Goal: Communication & Community: Participate in discussion

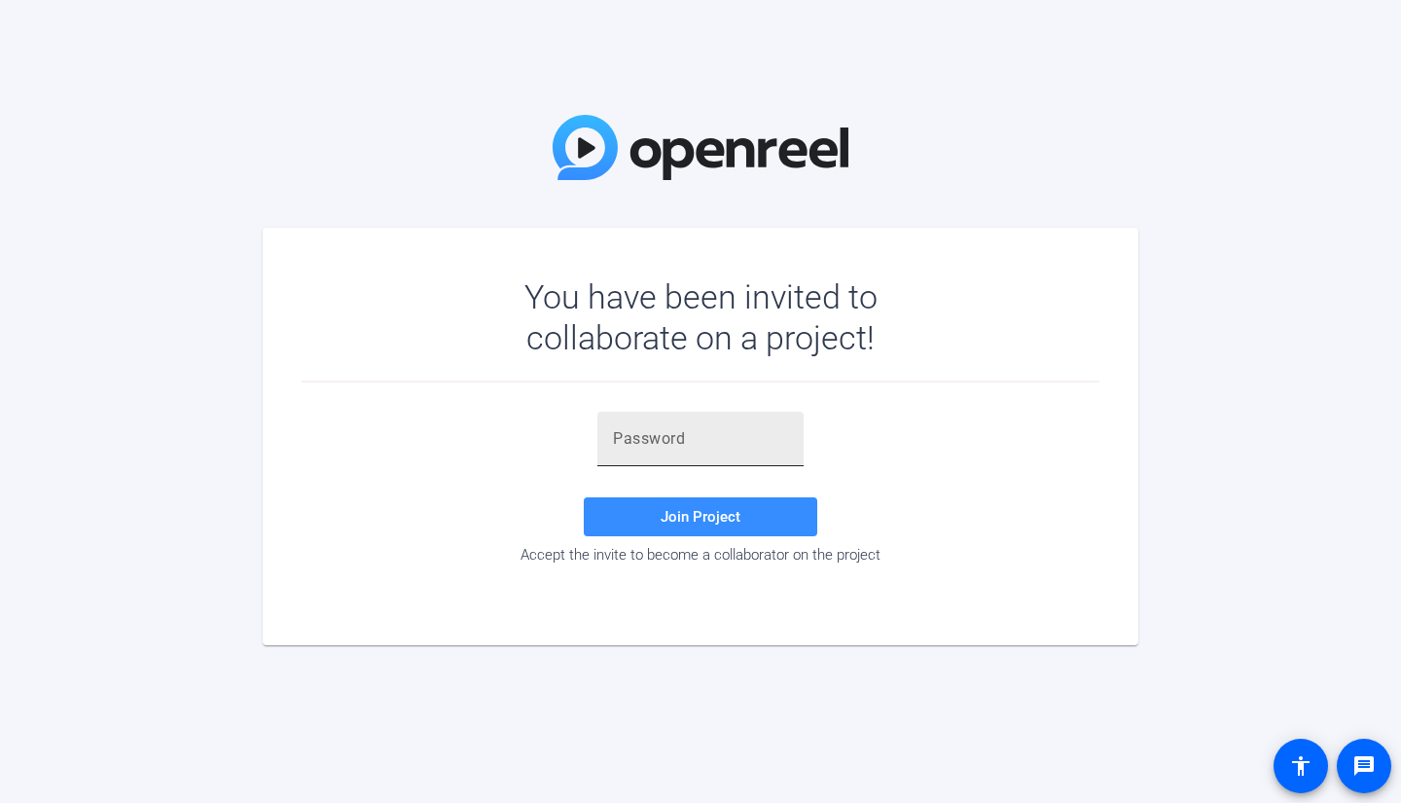
click at [724, 431] on input "text" at bounding box center [700, 438] width 175 height 23
paste input "iy{a4}"
type input "iy{a4}"
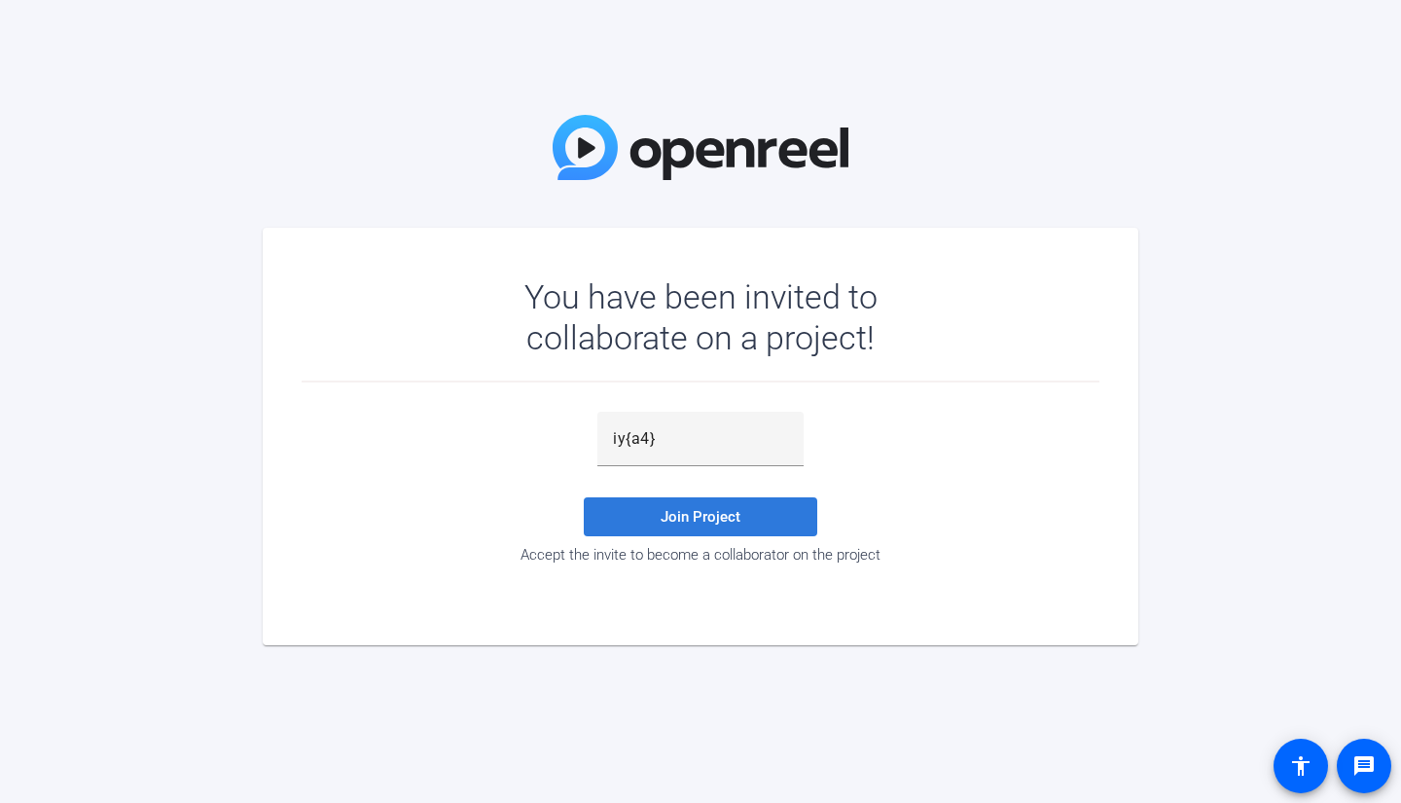
click at [671, 518] on span "Join Project" at bounding box center [701, 517] width 80 height 18
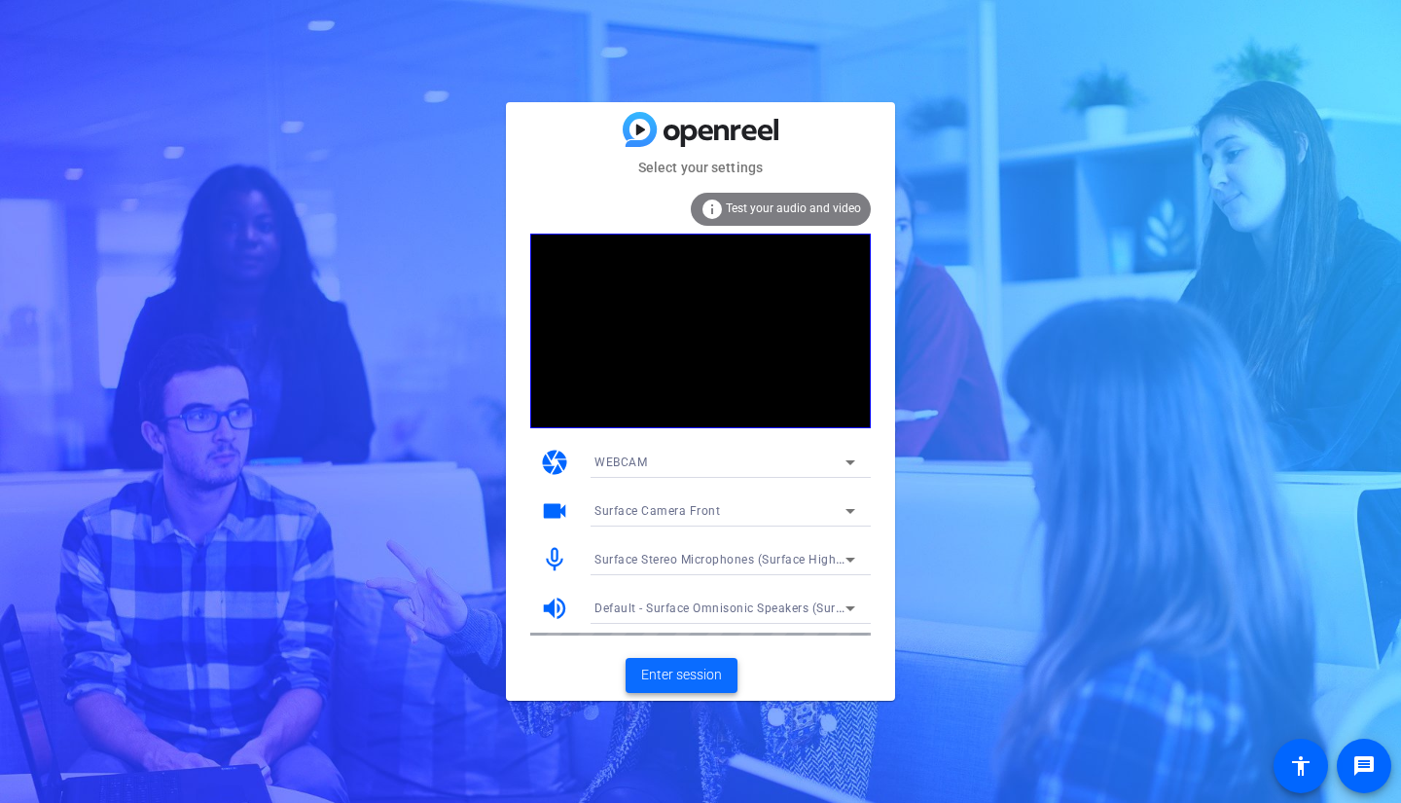
click at [683, 673] on span "Enter session" at bounding box center [681, 675] width 81 height 20
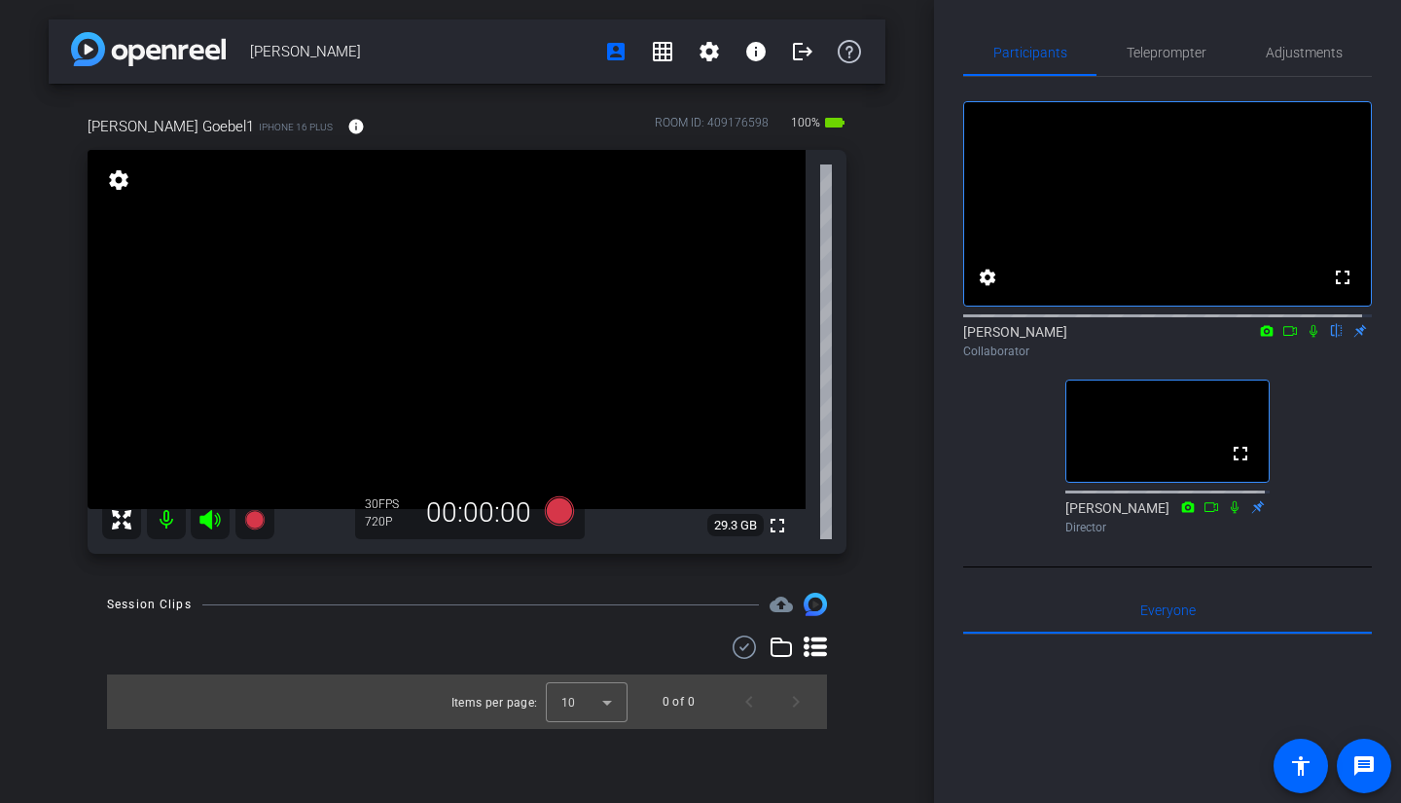
click at [1310, 338] on icon at bounding box center [1314, 331] width 8 height 13
click at [1310, 338] on icon at bounding box center [1314, 331] width 16 height 14
click at [1310, 338] on icon at bounding box center [1314, 331] width 8 height 13
click at [1171, 51] on span "Teleprompter" at bounding box center [1167, 53] width 80 height 14
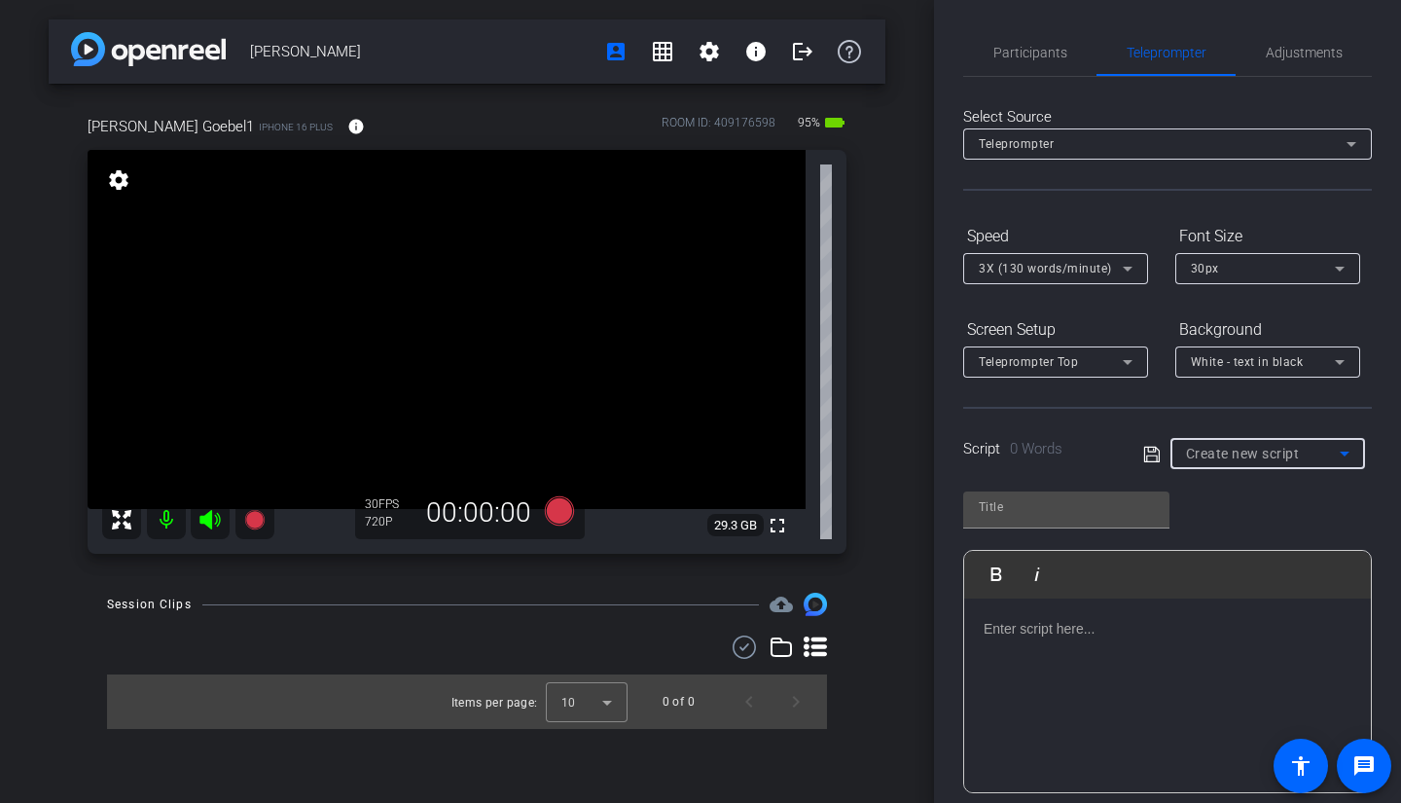
click at [1333, 455] on icon at bounding box center [1344, 453] width 23 height 23
click at [1331, 455] on div at bounding box center [700, 401] width 1401 height 803
click at [1022, 516] on input "text" at bounding box center [1066, 506] width 175 height 23
type input "Identity Theft"
click at [1018, 66] on span "Participants" at bounding box center [1031, 52] width 74 height 47
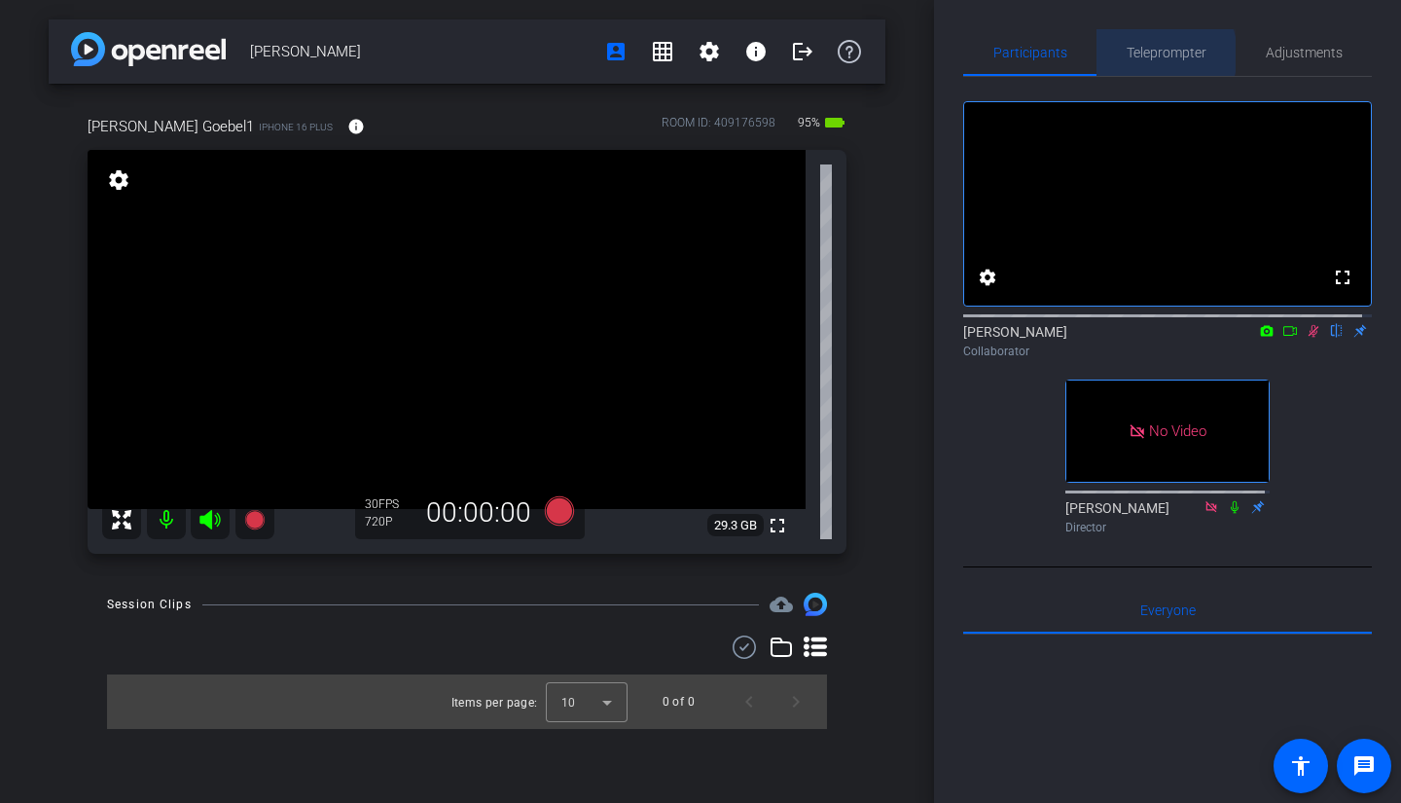
click at [1156, 55] on span "Teleprompter" at bounding box center [1167, 53] width 80 height 14
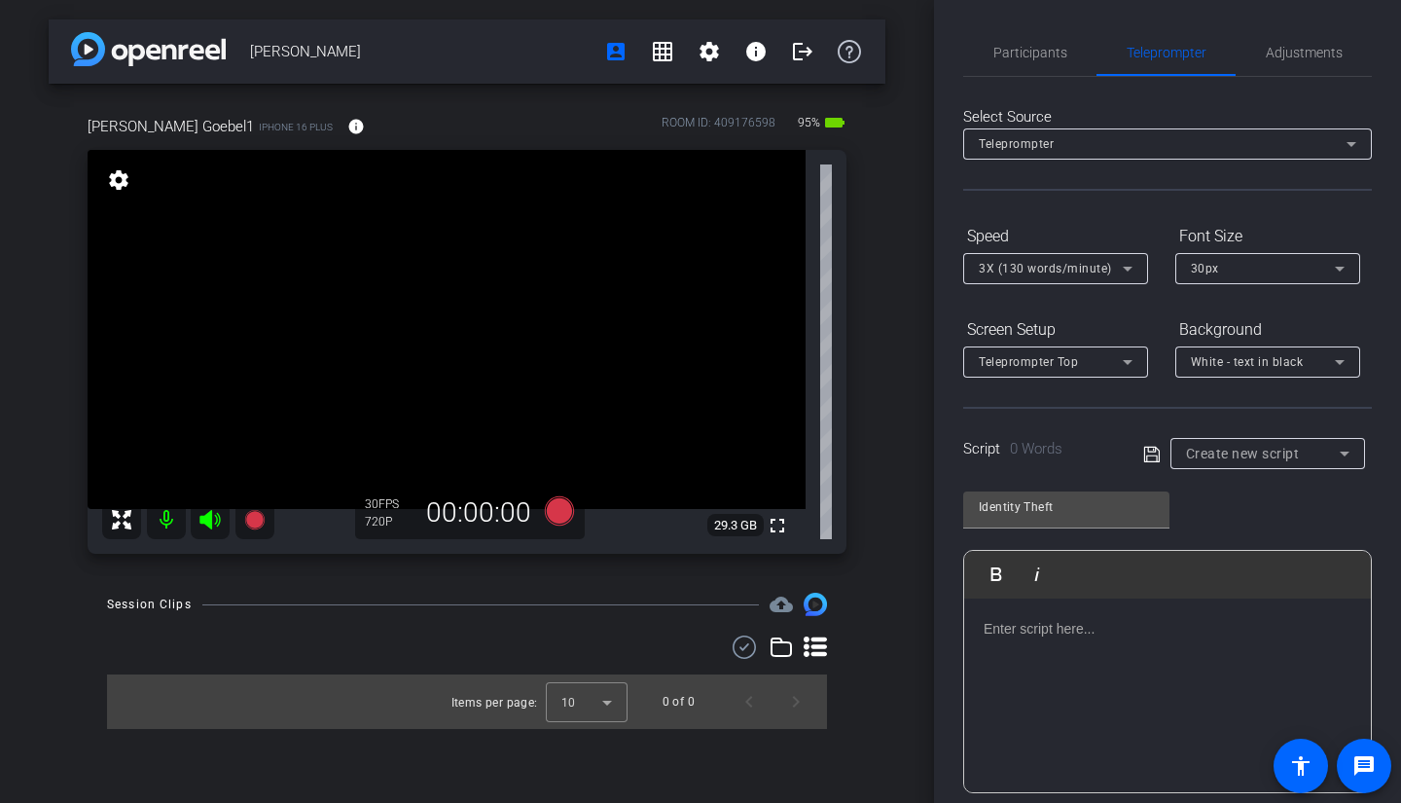
click at [1067, 647] on div at bounding box center [1167, 696] width 407 height 195
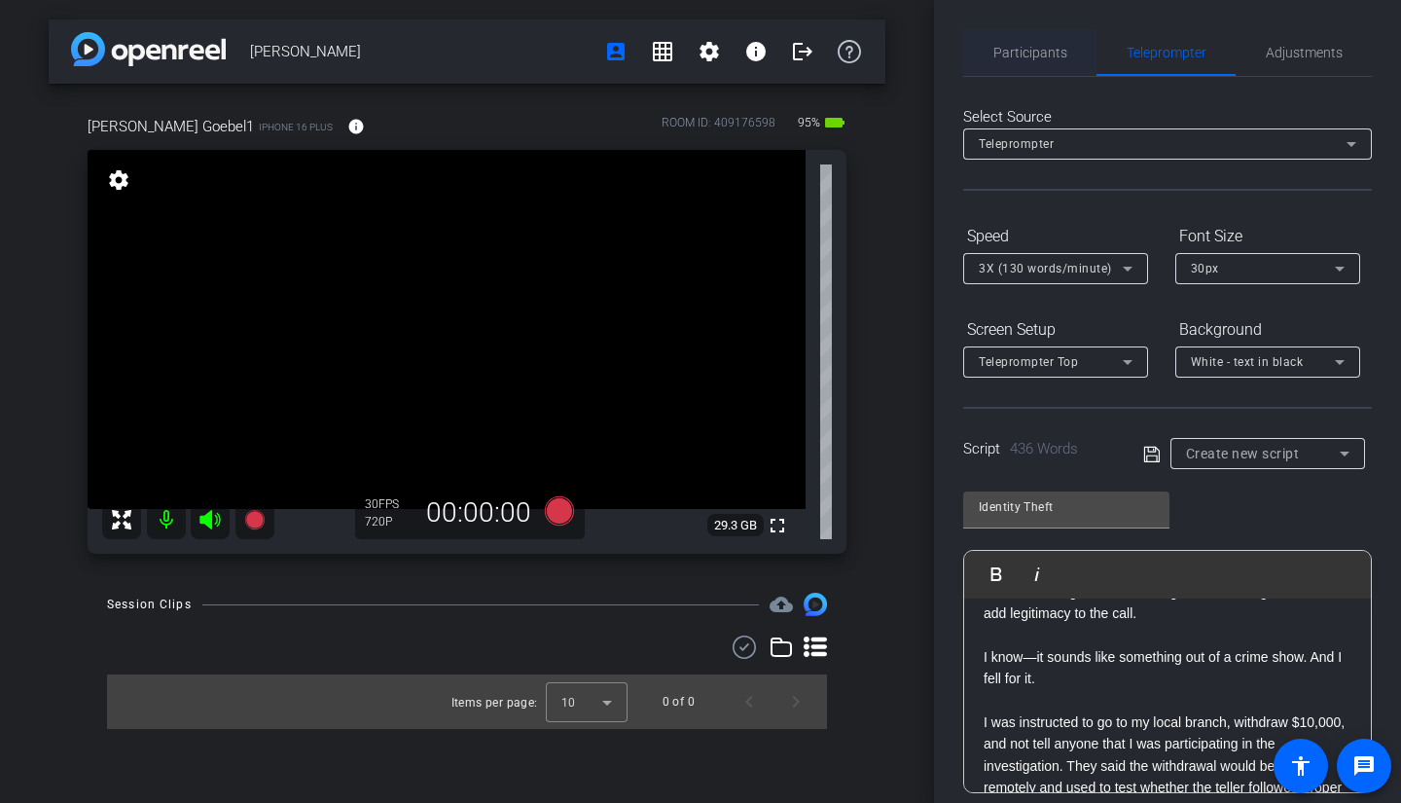
scroll to position [428, 0]
click at [1031, 40] on span "Participants" at bounding box center [1031, 52] width 74 height 47
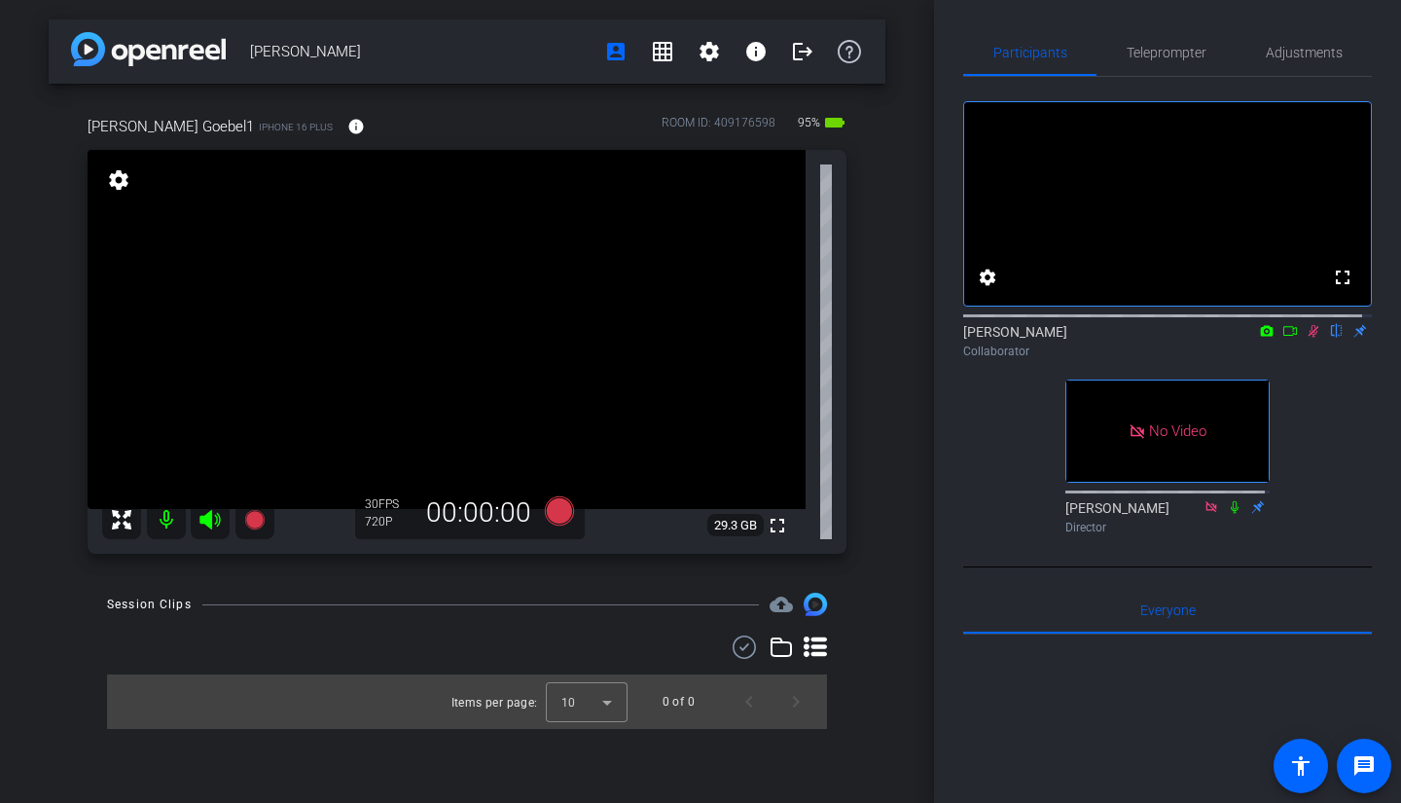
click at [1309, 338] on icon at bounding box center [1314, 331] width 11 height 13
click at [1306, 338] on icon at bounding box center [1314, 331] width 16 height 14
click at [1158, 56] on span "Teleprompter" at bounding box center [1167, 53] width 80 height 14
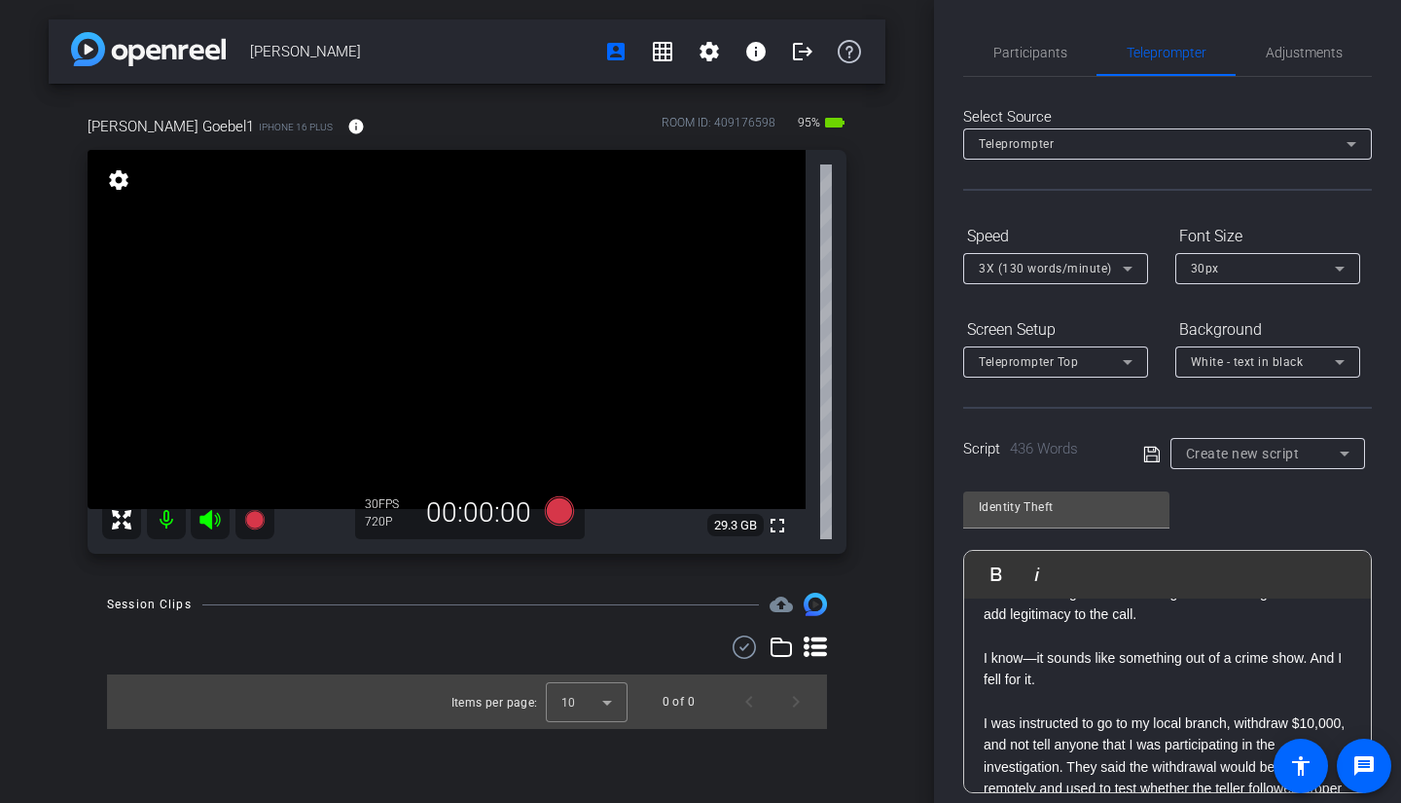
click at [1144, 464] on icon at bounding box center [1153, 454] width 18 height 23
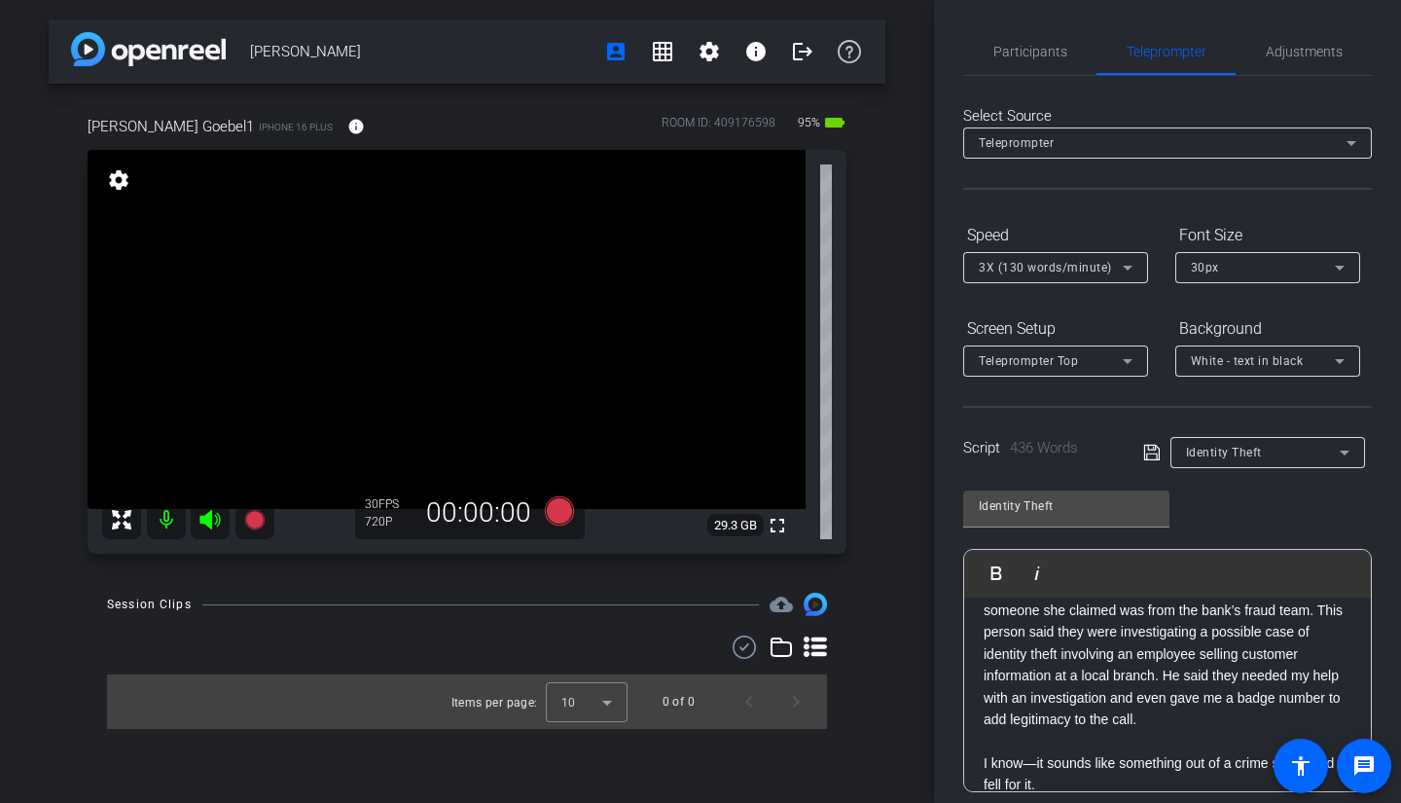
scroll to position [0, 0]
click at [1026, 46] on span "Participants" at bounding box center [1031, 53] width 74 height 14
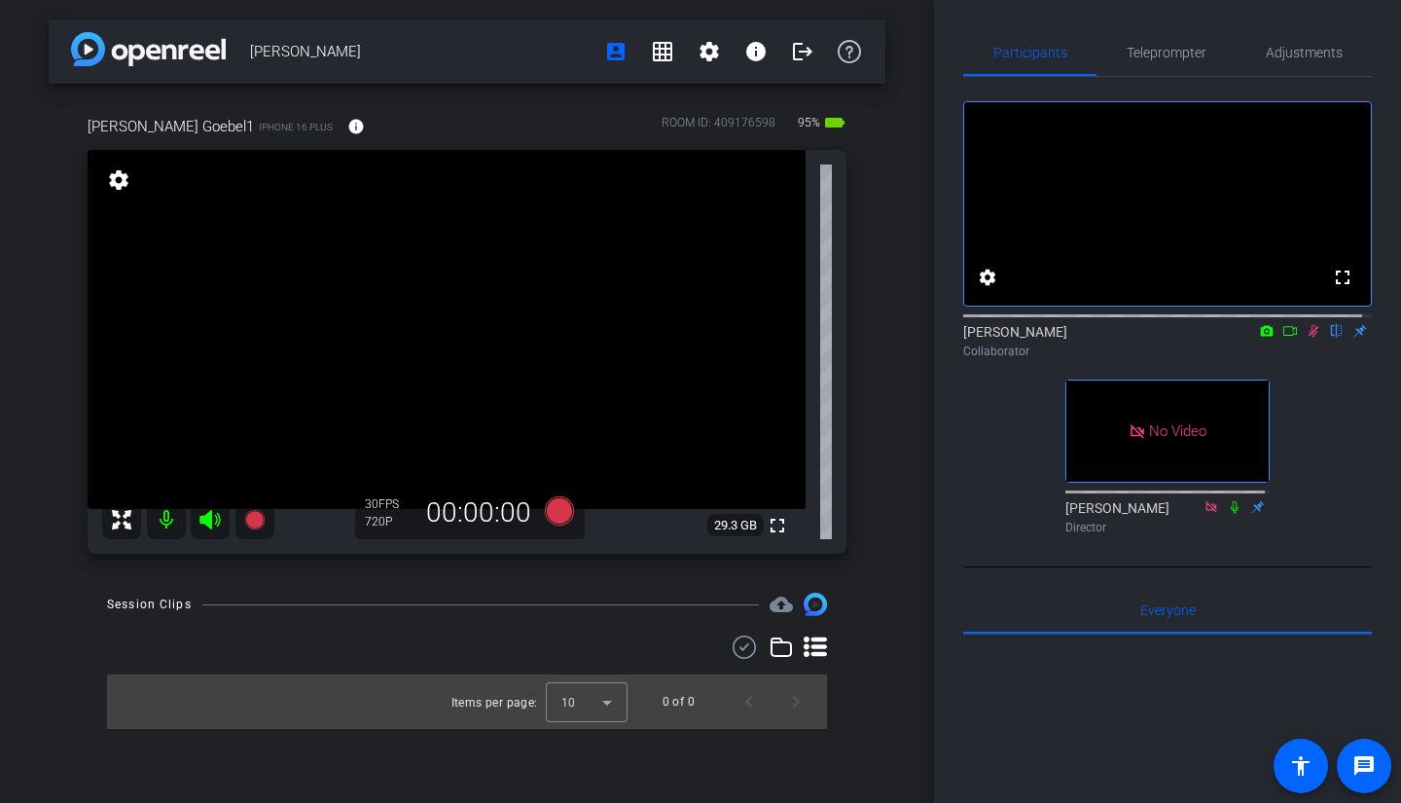
click at [1309, 338] on icon at bounding box center [1314, 331] width 11 height 13
click at [1310, 338] on icon at bounding box center [1314, 331] width 8 height 13
click at [1152, 67] on span "Teleprompter" at bounding box center [1167, 52] width 80 height 47
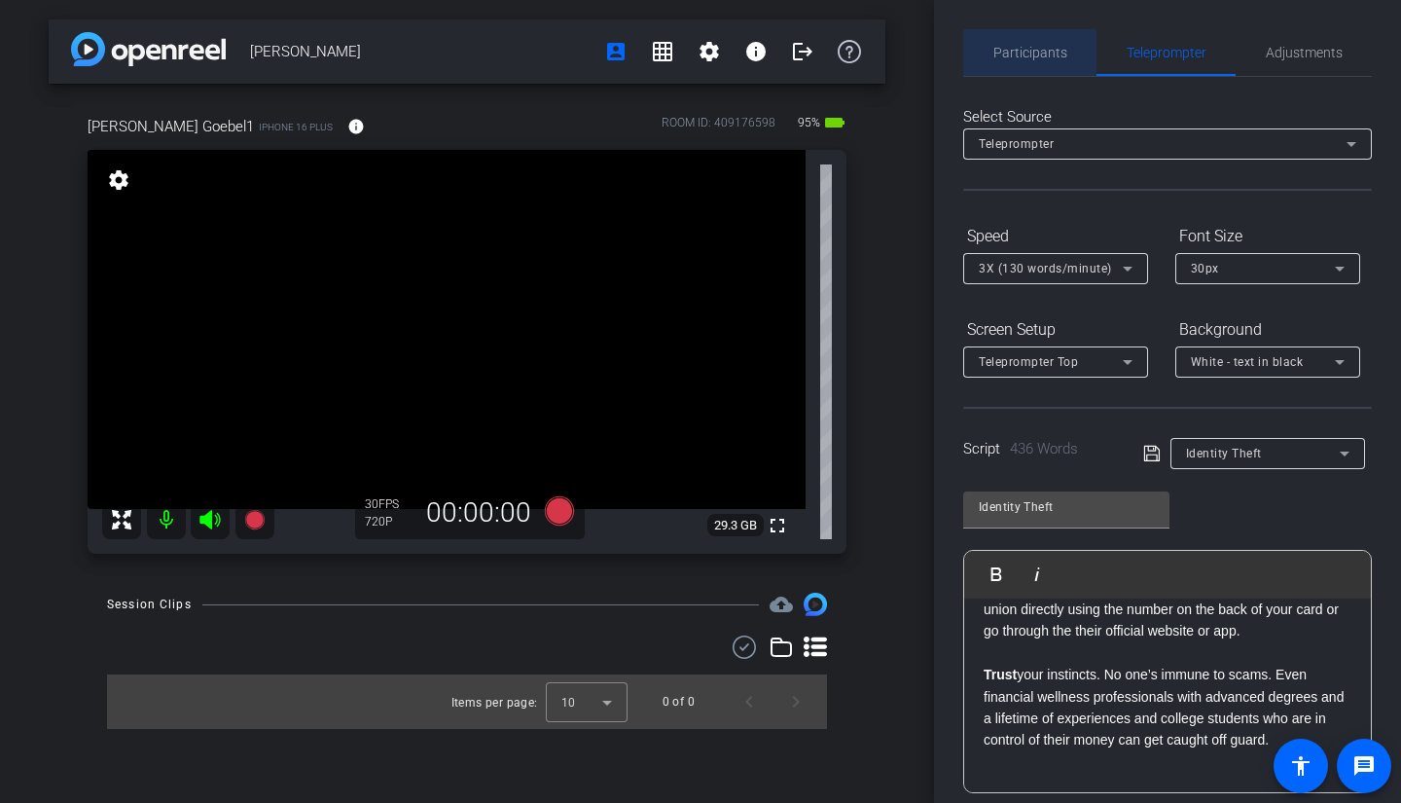
click at [1041, 60] on span "Participants" at bounding box center [1031, 52] width 74 height 47
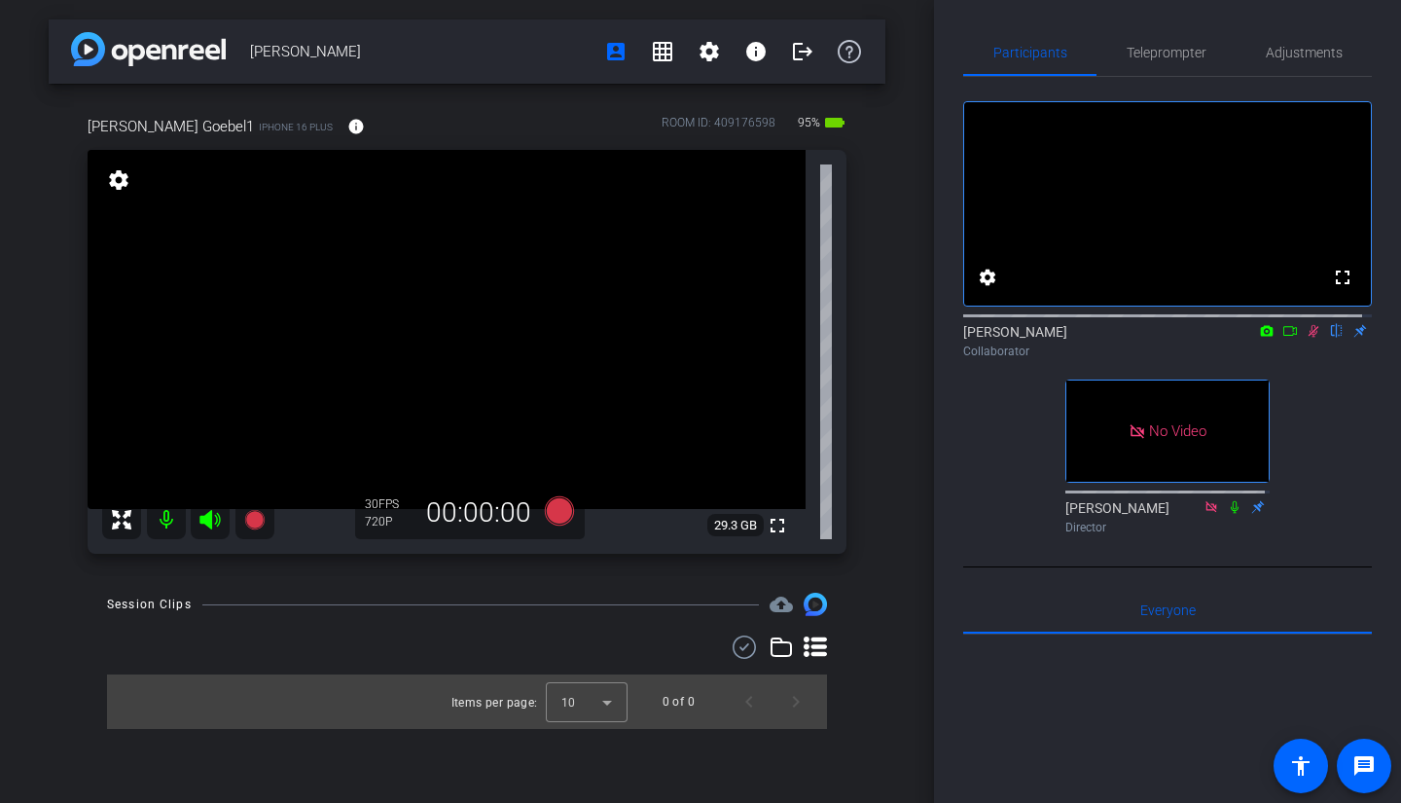
click at [1309, 338] on icon at bounding box center [1314, 331] width 11 height 13
click at [1306, 338] on icon at bounding box center [1314, 331] width 16 height 14
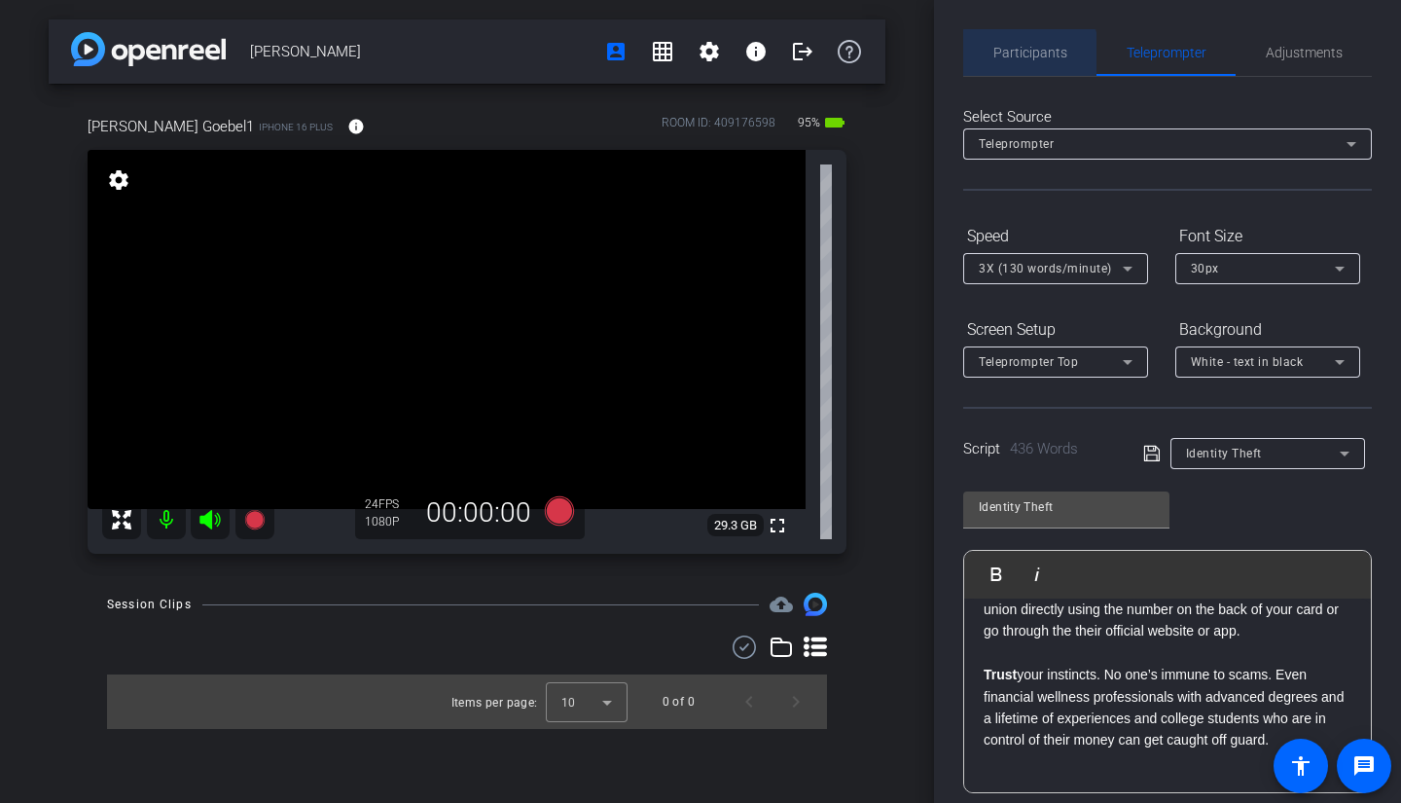
click at [1030, 58] on span "Participants" at bounding box center [1031, 53] width 74 height 14
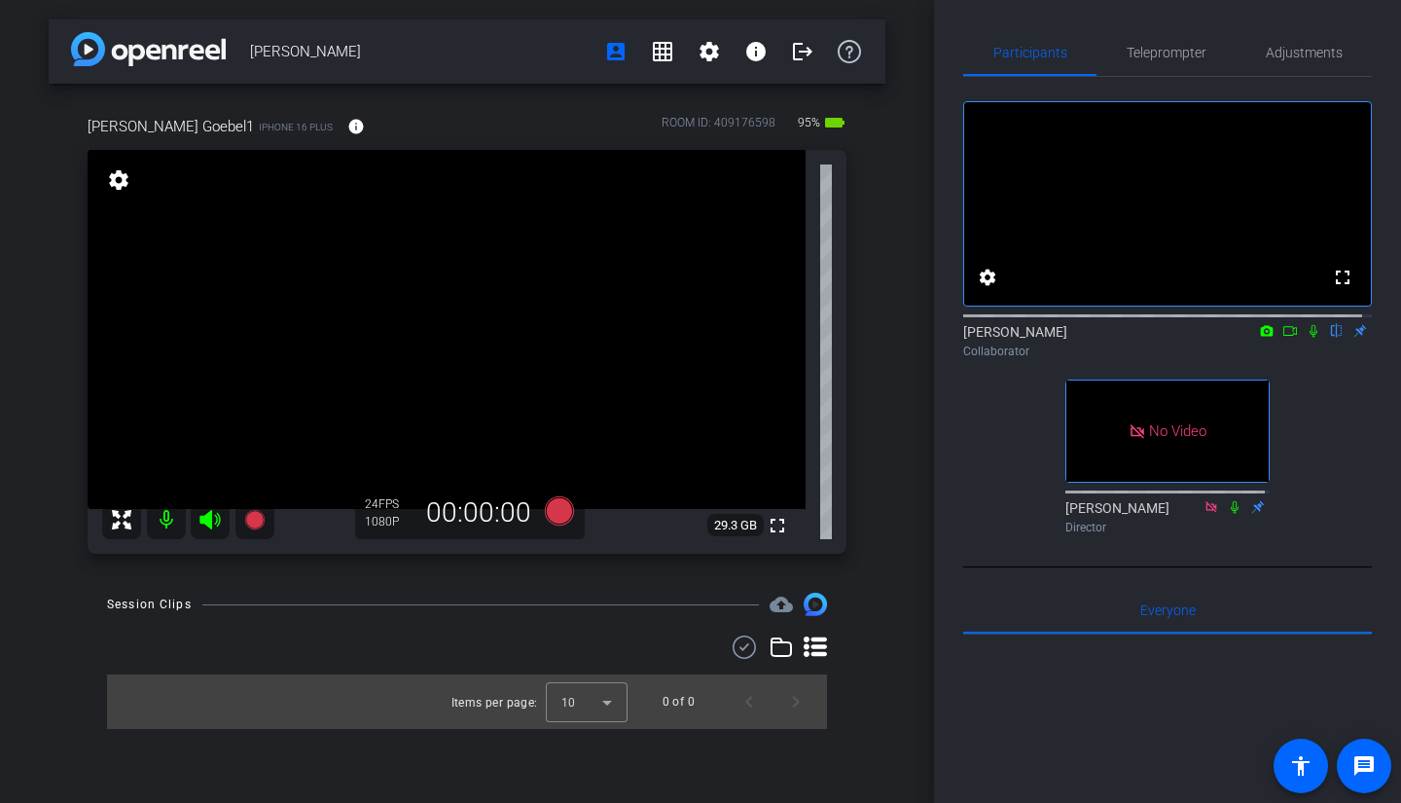
click at [1302, 340] on mat-icon at bounding box center [1313, 331] width 23 height 18
click at [1284, 336] on icon at bounding box center [1291, 331] width 14 height 10
click at [1179, 55] on span "Teleprompter" at bounding box center [1167, 53] width 80 height 14
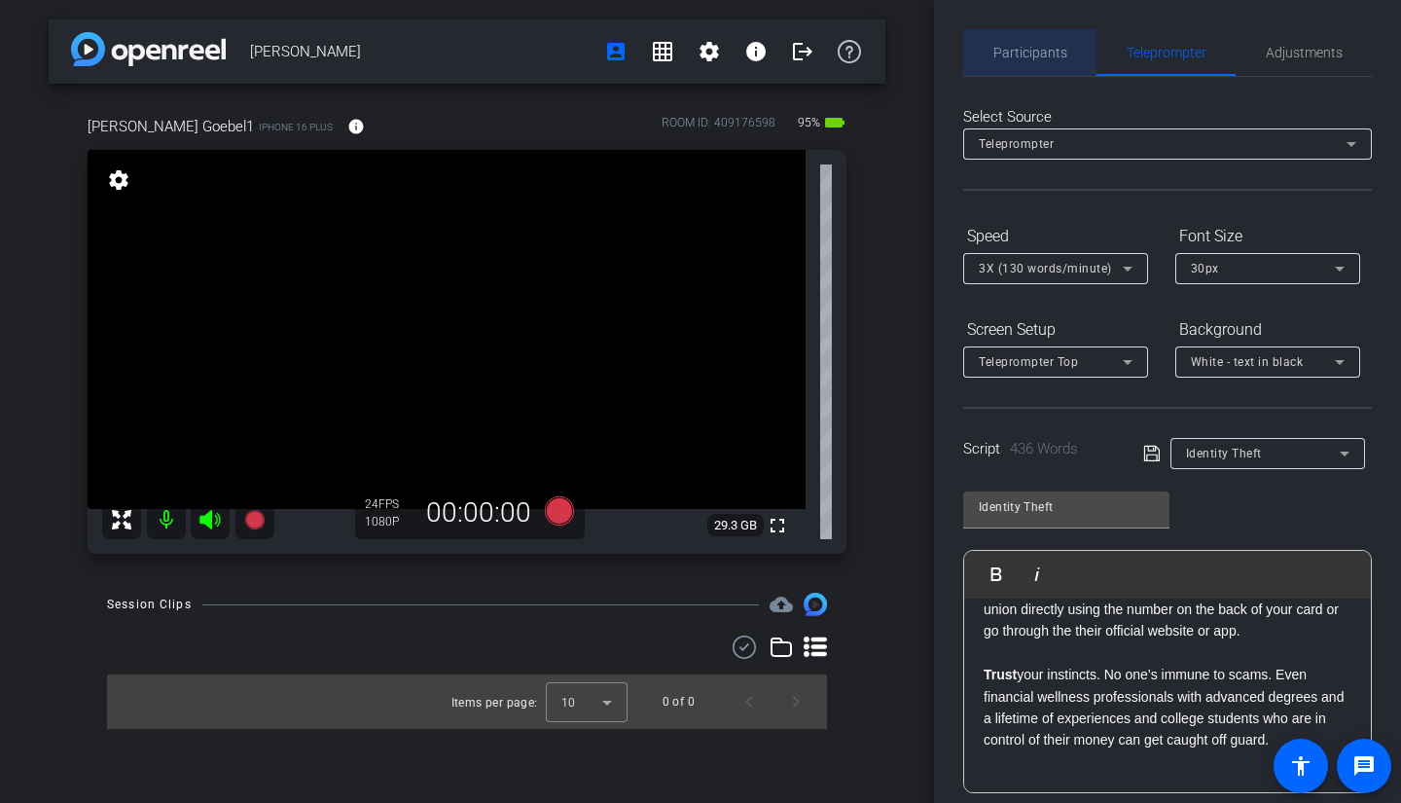
click at [1044, 64] on span "Participants" at bounding box center [1031, 52] width 74 height 47
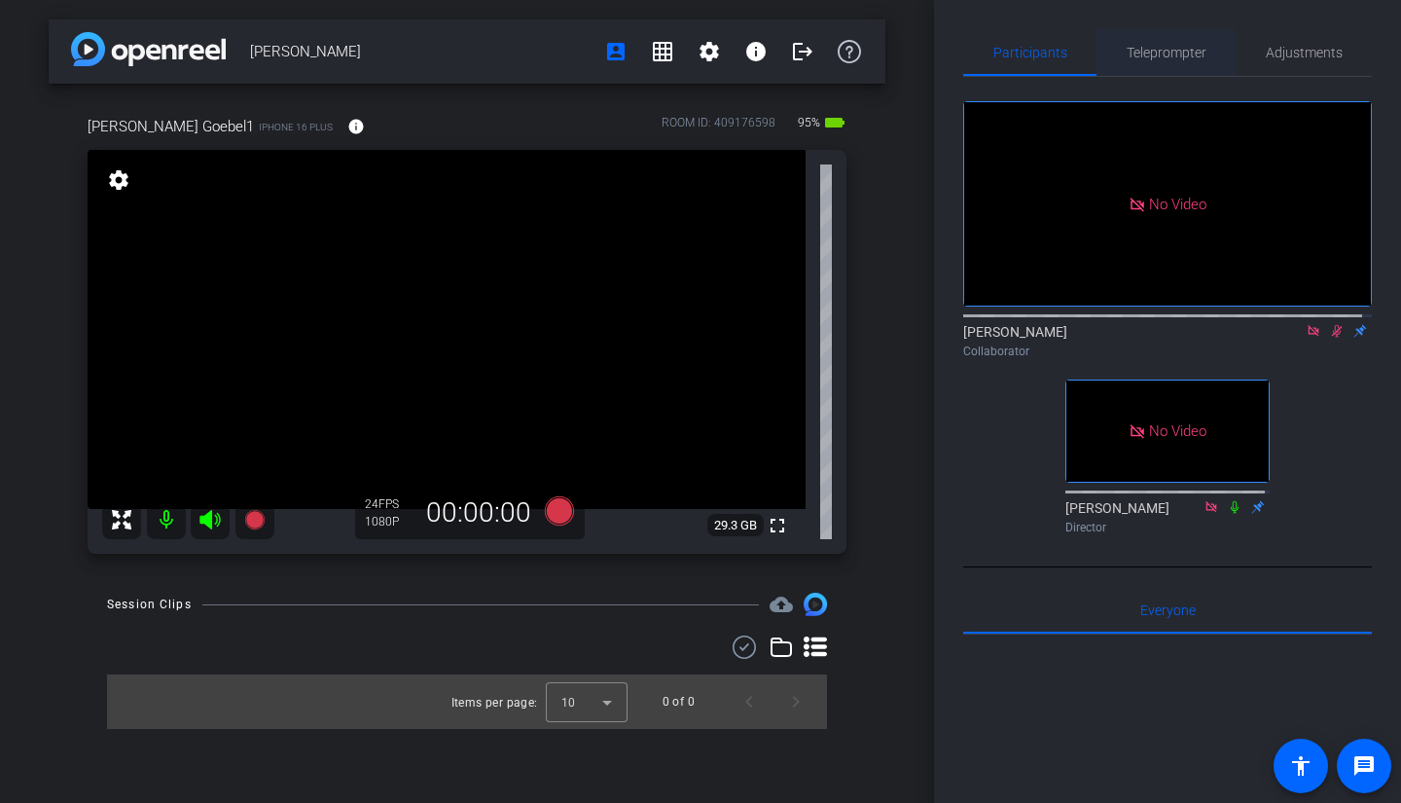
click at [1173, 51] on span "Teleprompter" at bounding box center [1167, 53] width 80 height 14
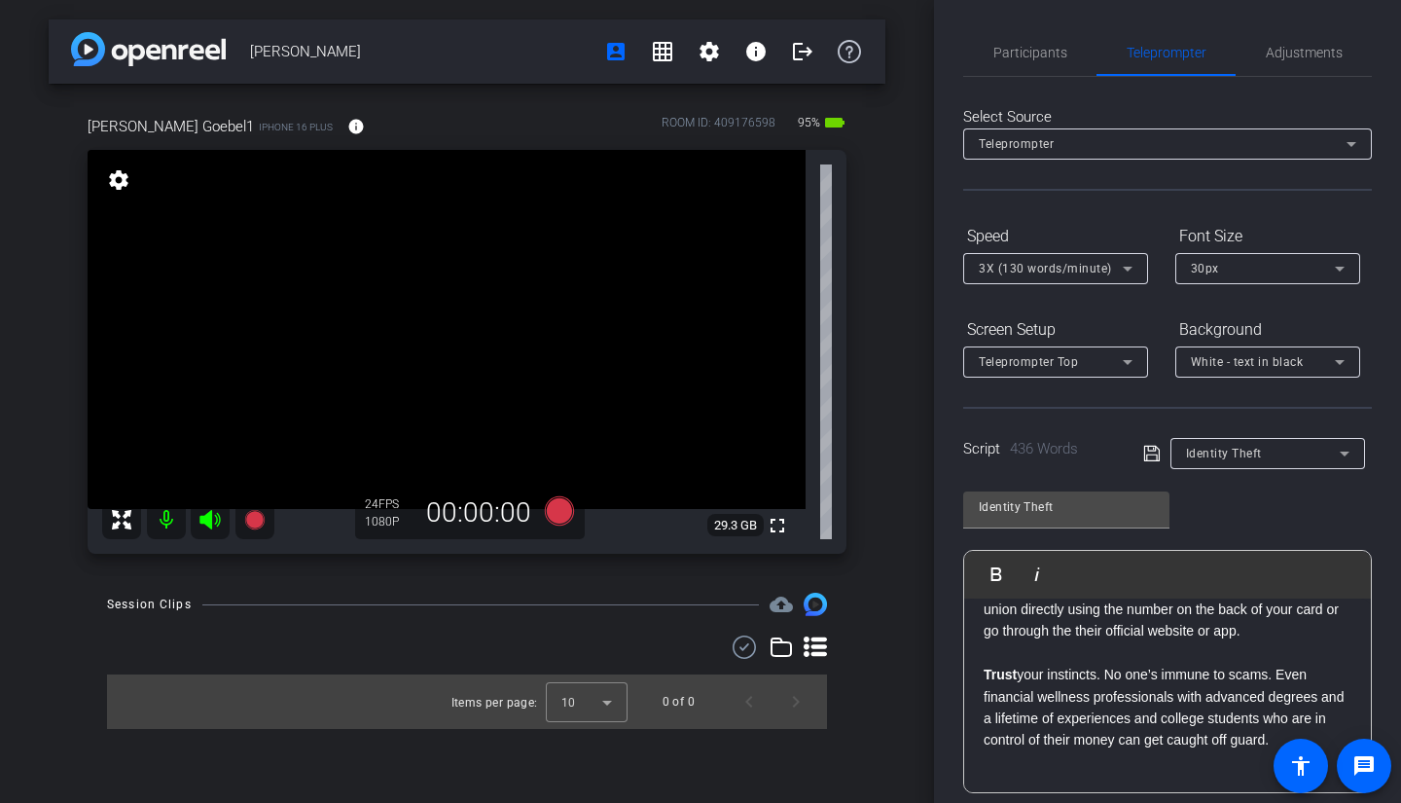
scroll to position [261, 0]
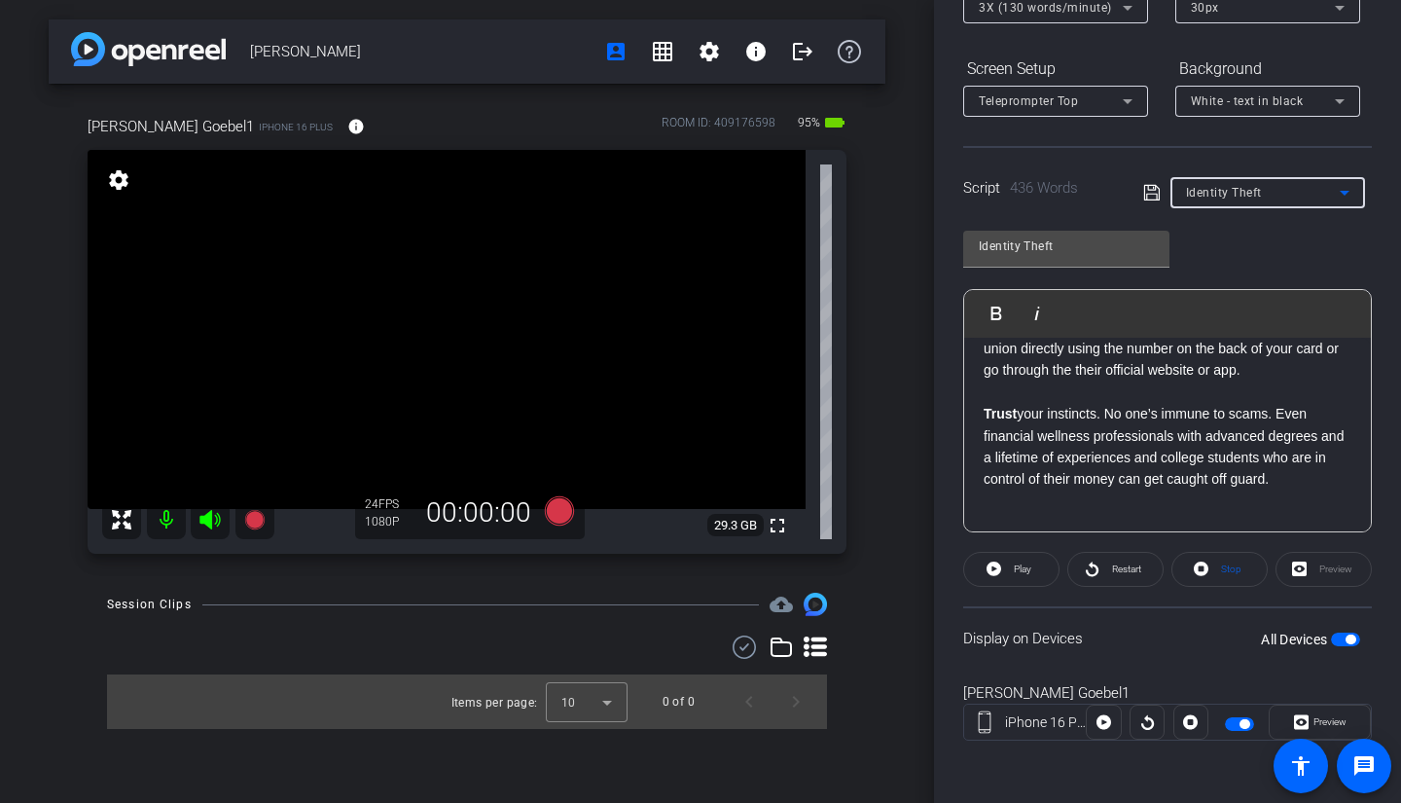
click at [1249, 188] on span "Identity Theft" at bounding box center [1224, 193] width 76 height 14
click at [1247, 162] on div at bounding box center [700, 401] width 1401 height 803
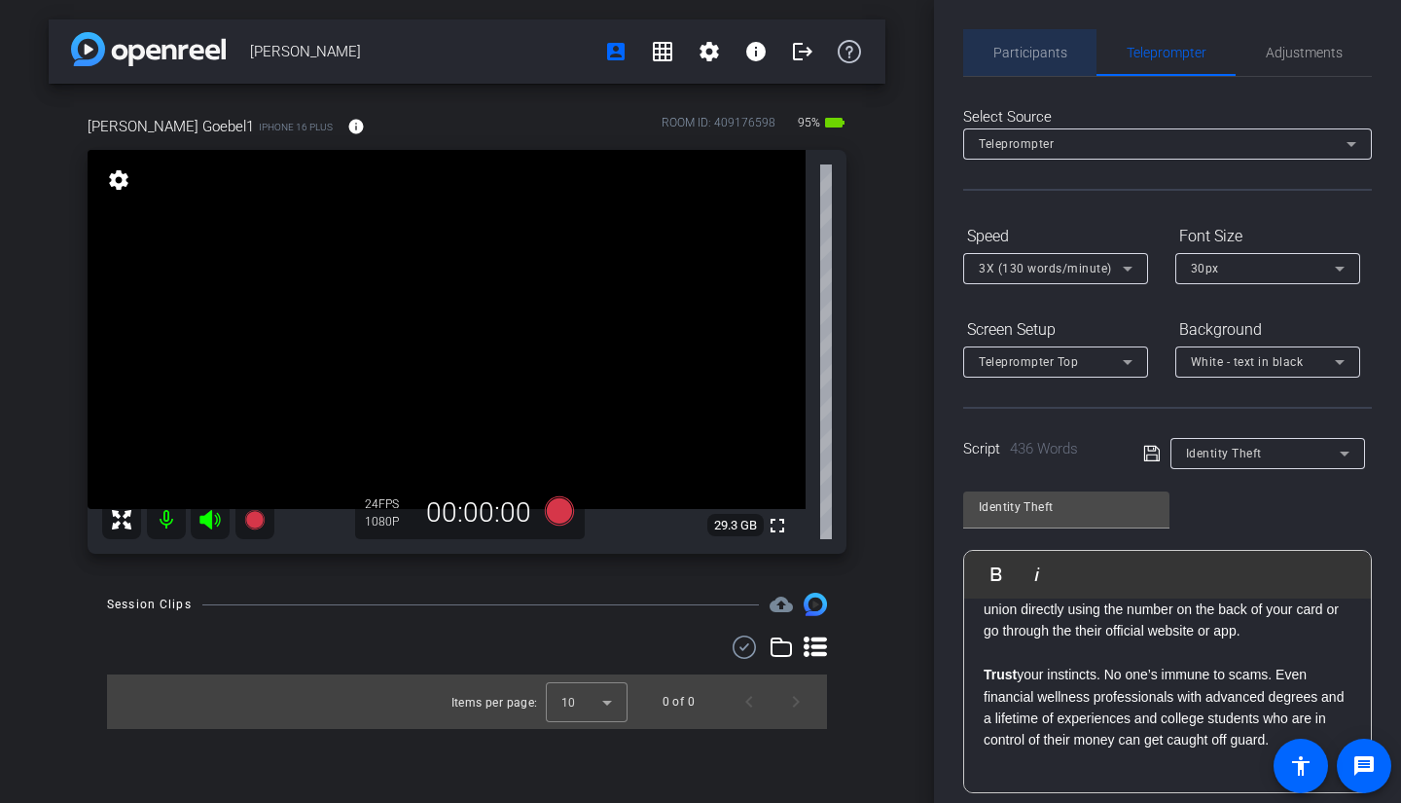
click at [1054, 46] on span "Participants" at bounding box center [1031, 53] width 74 height 14
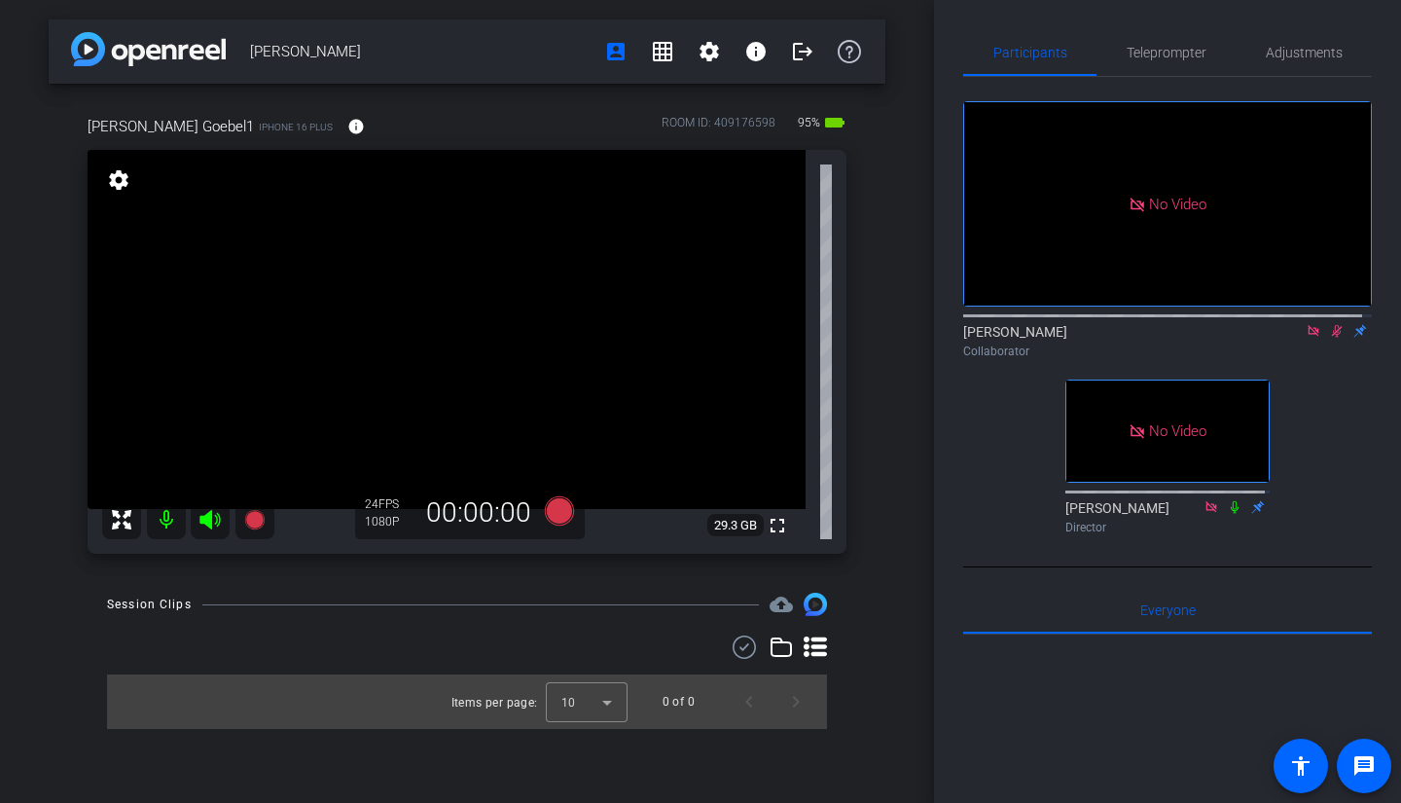
click at [1331, 322] on mat-icon at bounding box center [1337, 331] width 23 height 18
click at [1330, 324] on icon at bounding box center [1337, 331] width 16 height 14
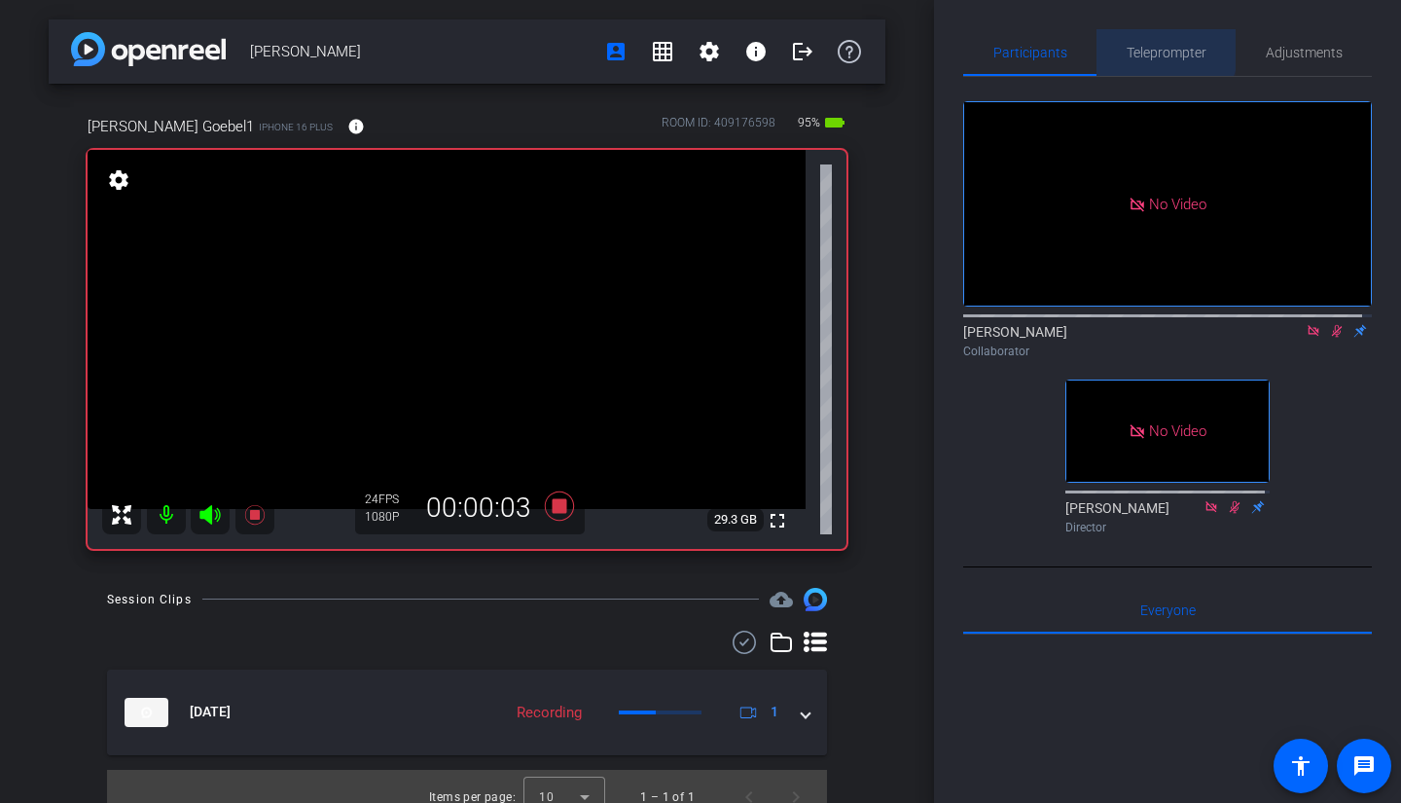
click at [1151, 49] on span "Teleprompter" at bounding box center [1167, 53] width 80 height 14
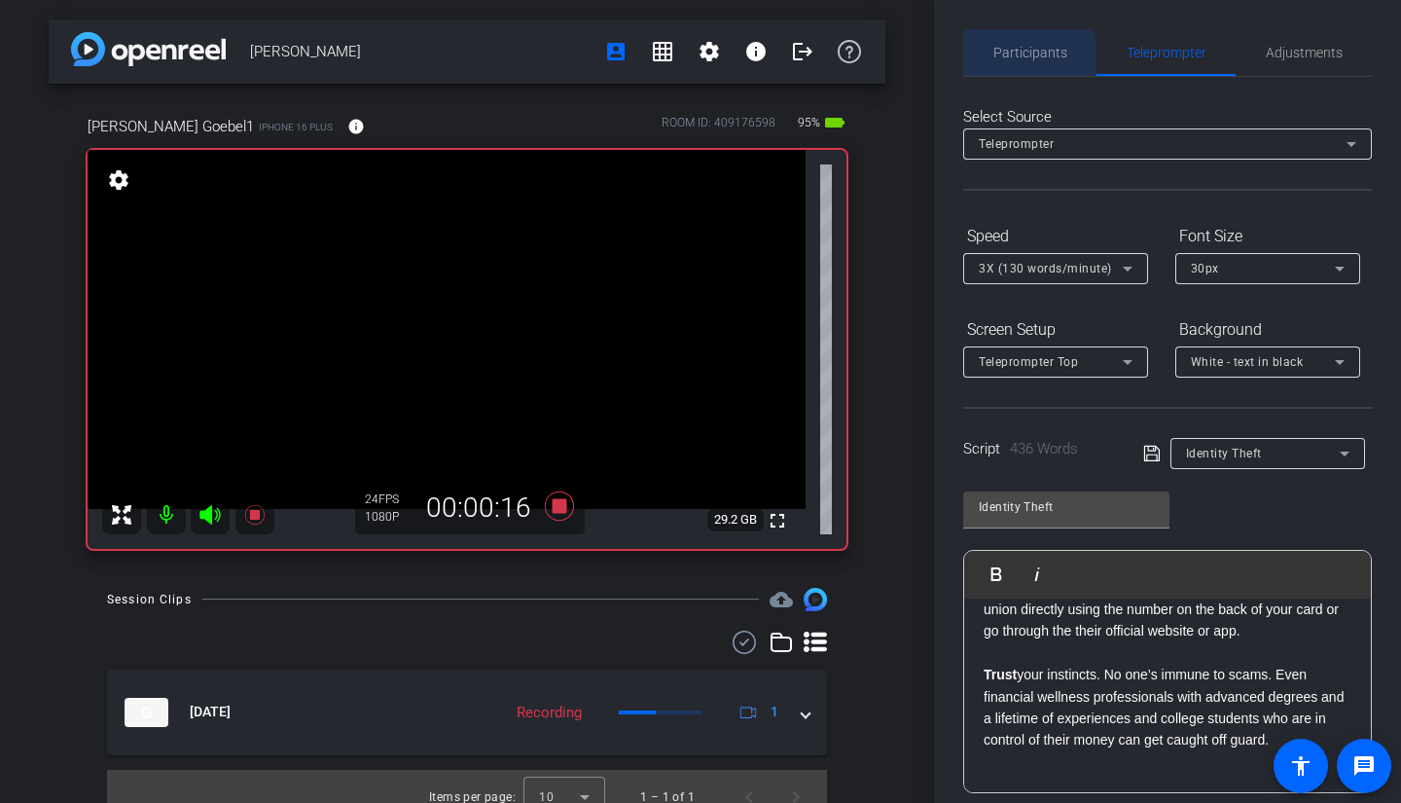
click at [1019, 66] on span "Participants" at bounding box center [1031, 52] width 74 height 47
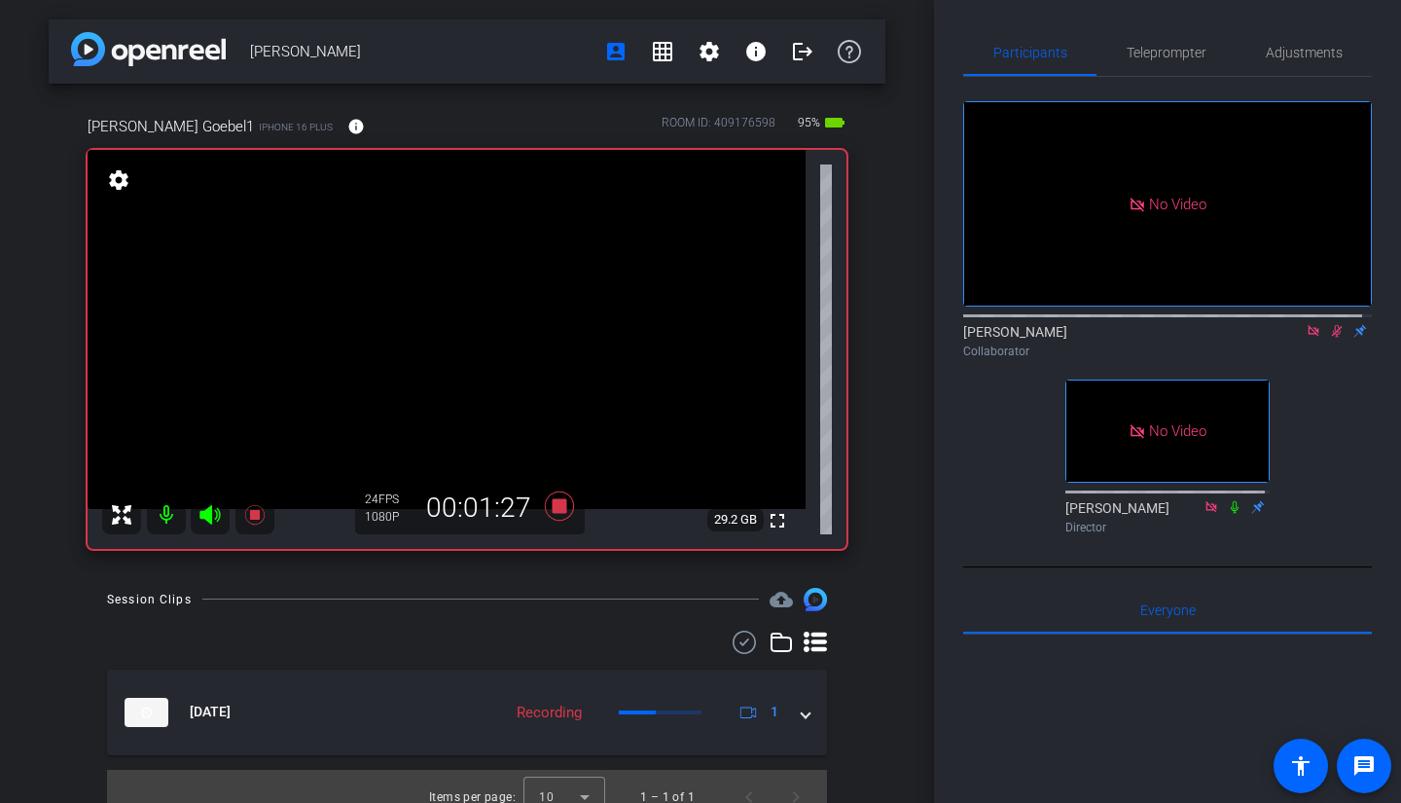
click at [1330, 324] on icon at bounding box center [1337, 331] width 16 height 14
click at [1331, 324] on icon at bounding box center [1337, 331] width 16 height 14
click at [1329, 324] on icon at bounding box center [1337, 331] width 16 height 14
click at [1333, 325] on icon at bounding box center [1337, 331] width 8 height 13
click at [1332, 325] on icon at bounding box center [1337, 331] width 11 height 13
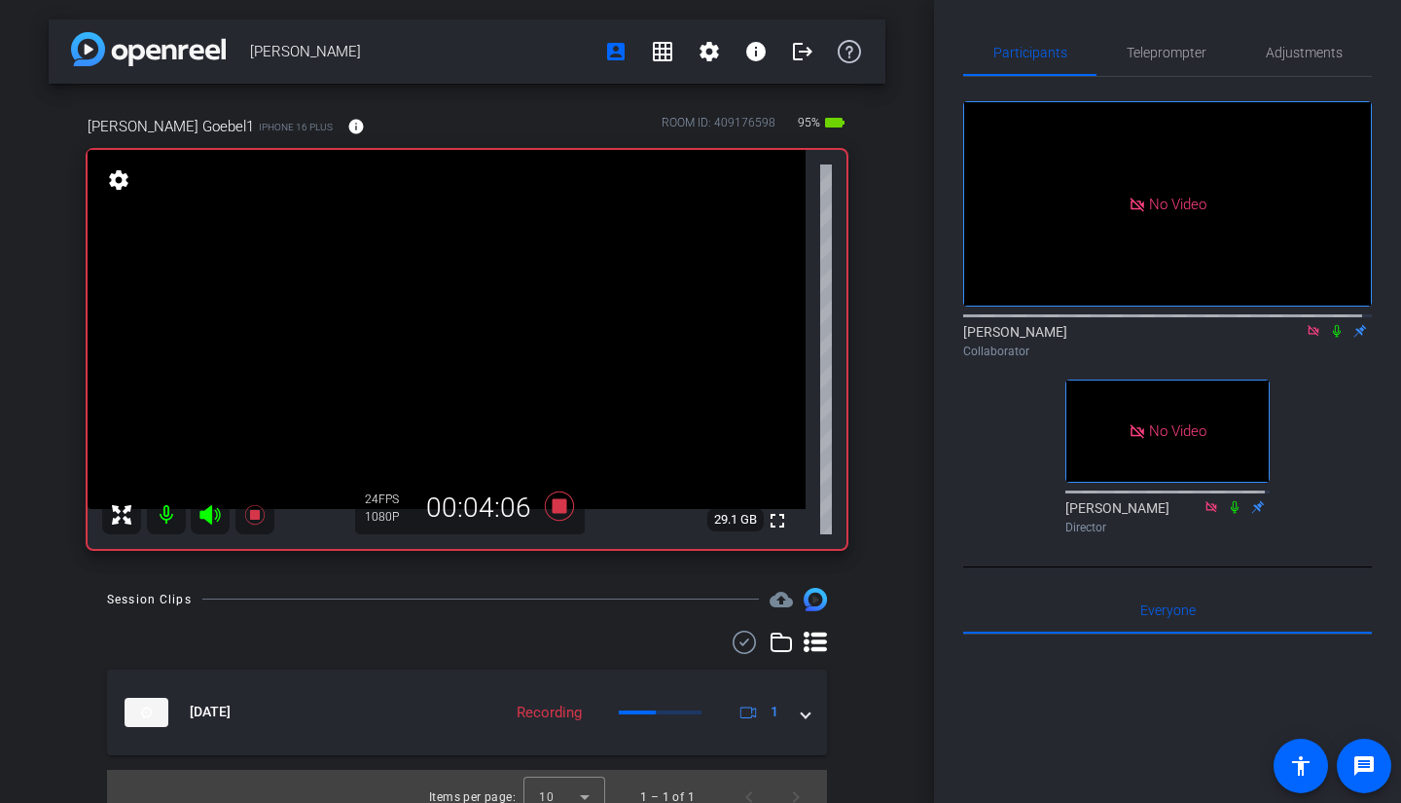
click at [1329, 324] on icon at bounding box center [1337, 331] width 16 height 14
click at [1332, 325] on icon at bounding box center [1337, 331] width 11 height 13
click at [1329, 324] on icon at bounding box center [1337, 331] width 16 height 14
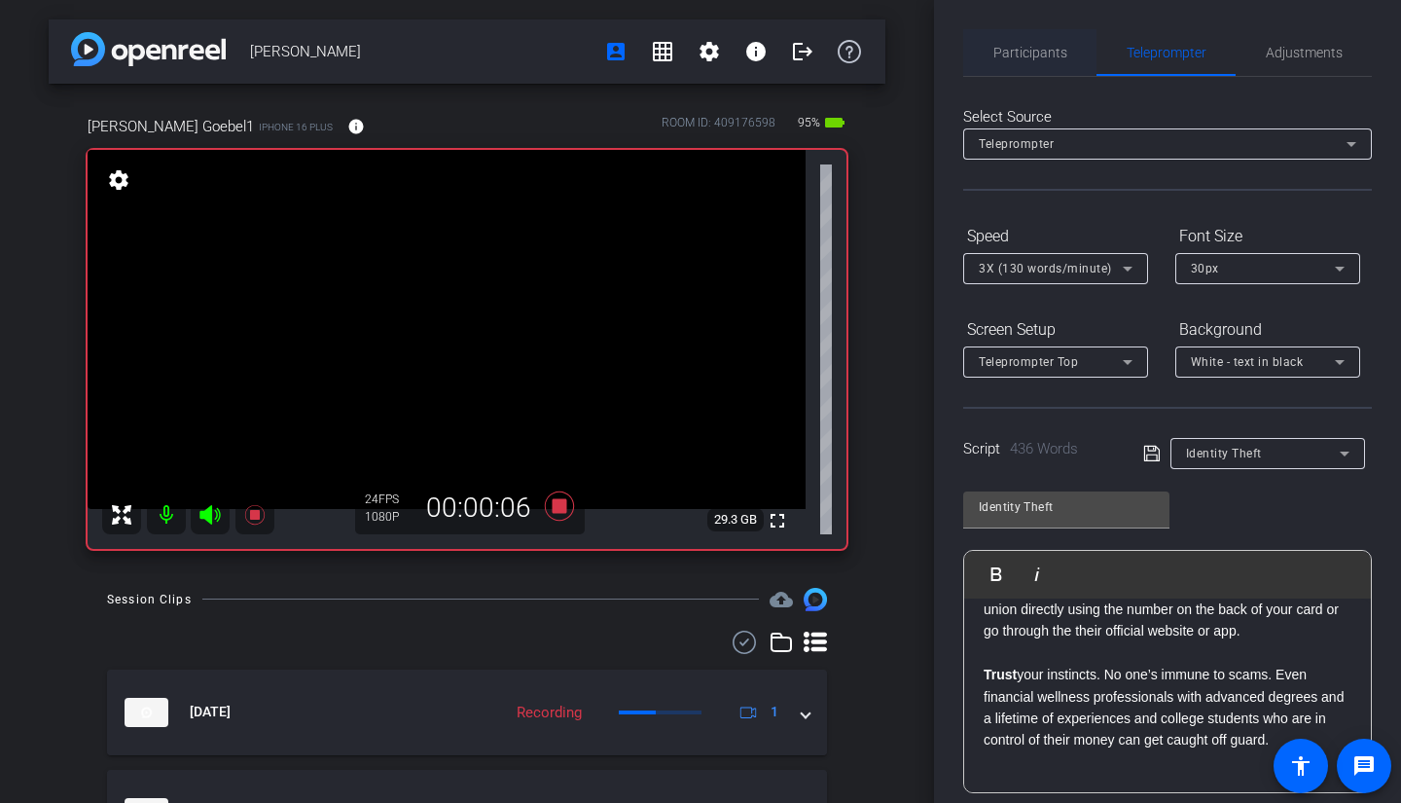
click at [1037, 52] on span "Participants" at bounding box center [1031, 53] width 74 height 14
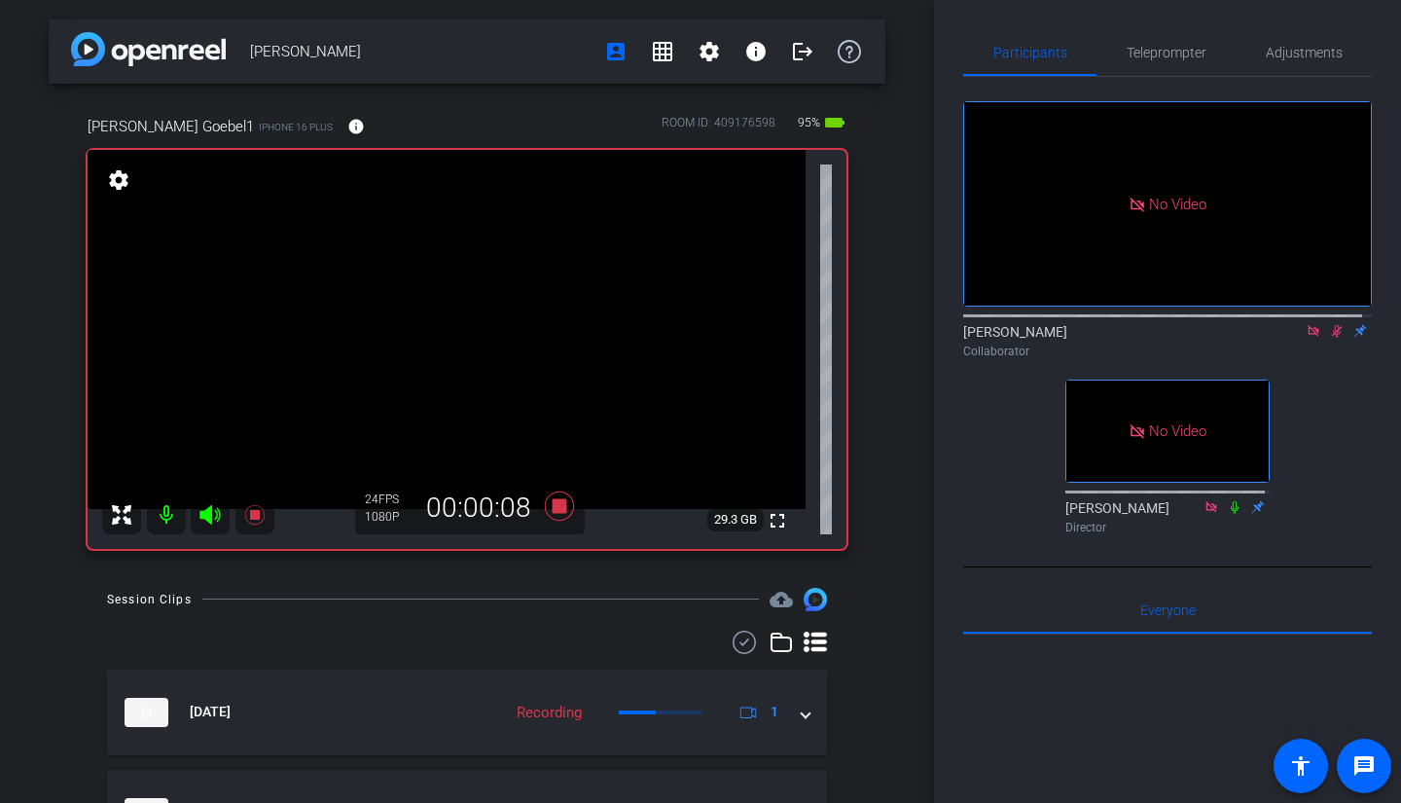
click at [1229, 500] on icon at bounding box center [1235, 507] width 16 height 14
click at [1143, 55] on span "Teleprompter" at bounding box center [1167, 53] width 80 height 14
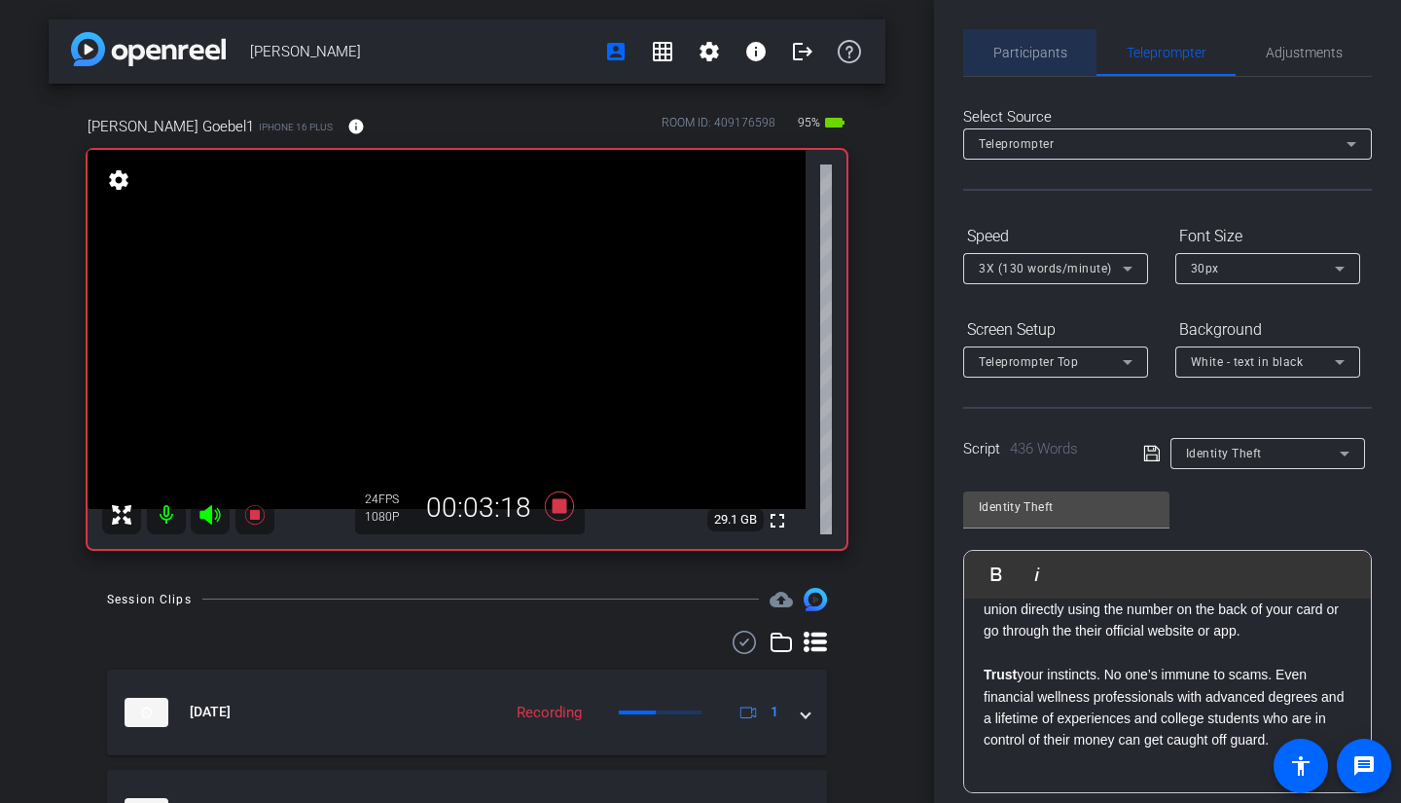
click at [1036, 48] on span "Participants" at bounding box center [1031, 53] width 74 height 14
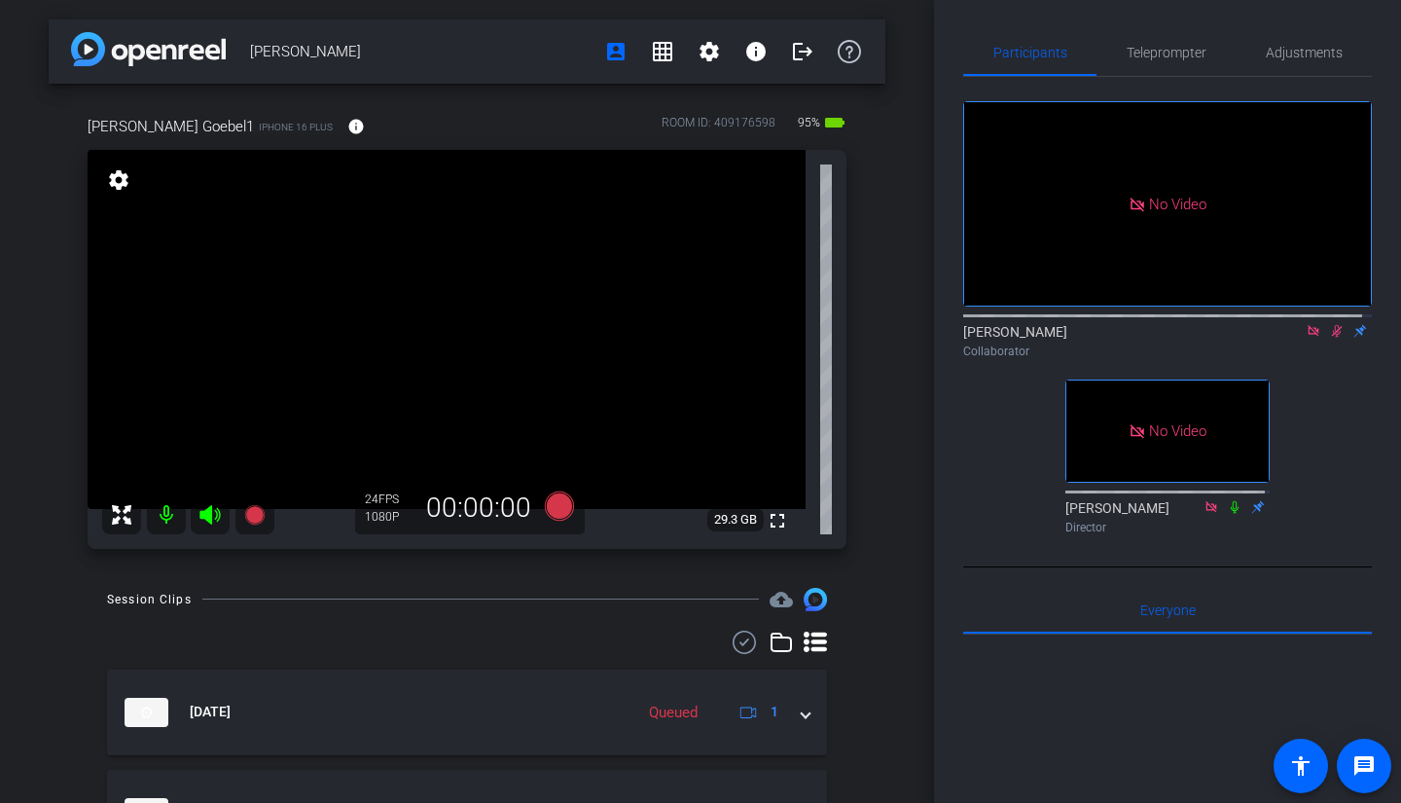
click at [1329, 324] on icon at bounding box center [1337, 331] width 16 height 14
click at [1333, 325] on icon at bounding box center [1337, 331] width 8 height 13
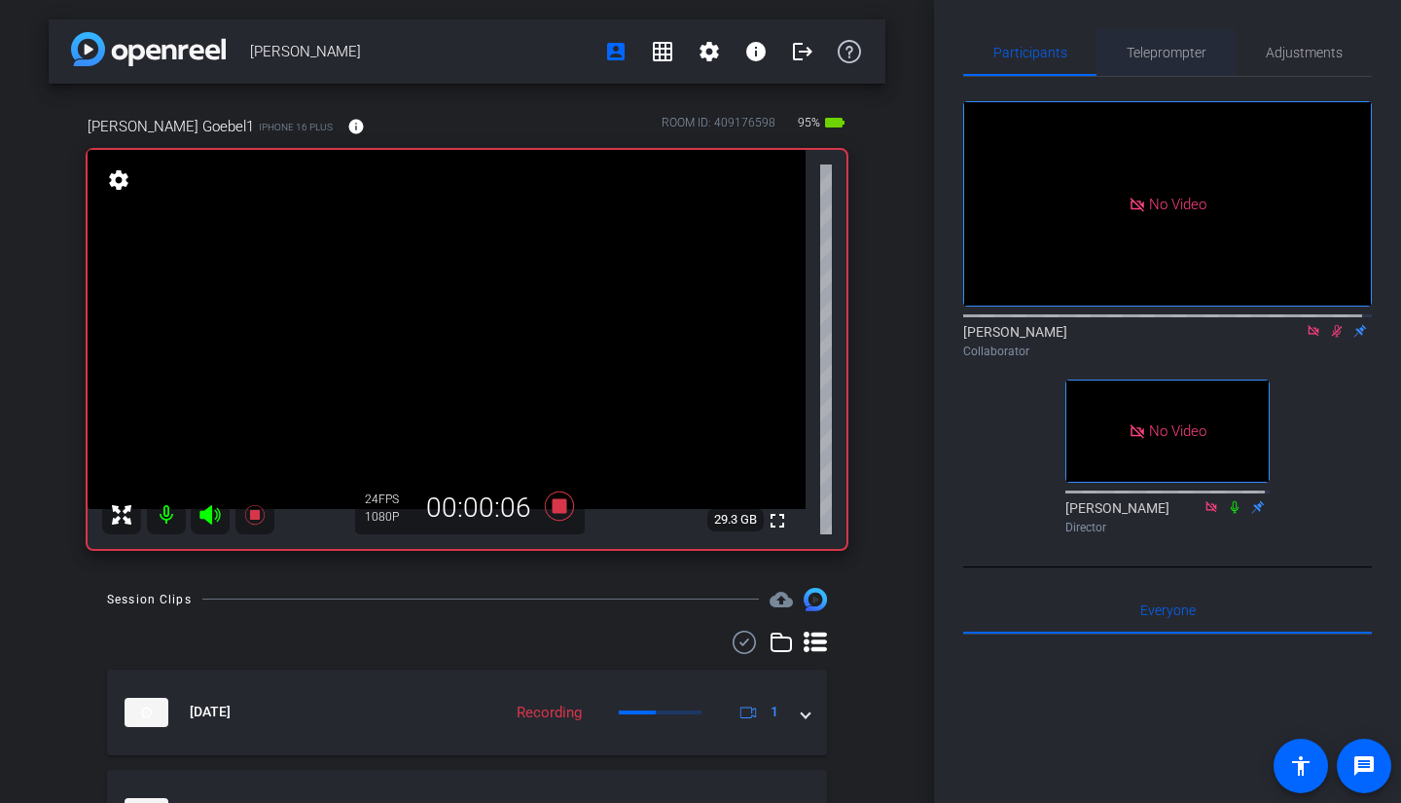
click at [1143, 55] on span "Teleprompter" at bounding box center [1167, 53] width 80 height 14
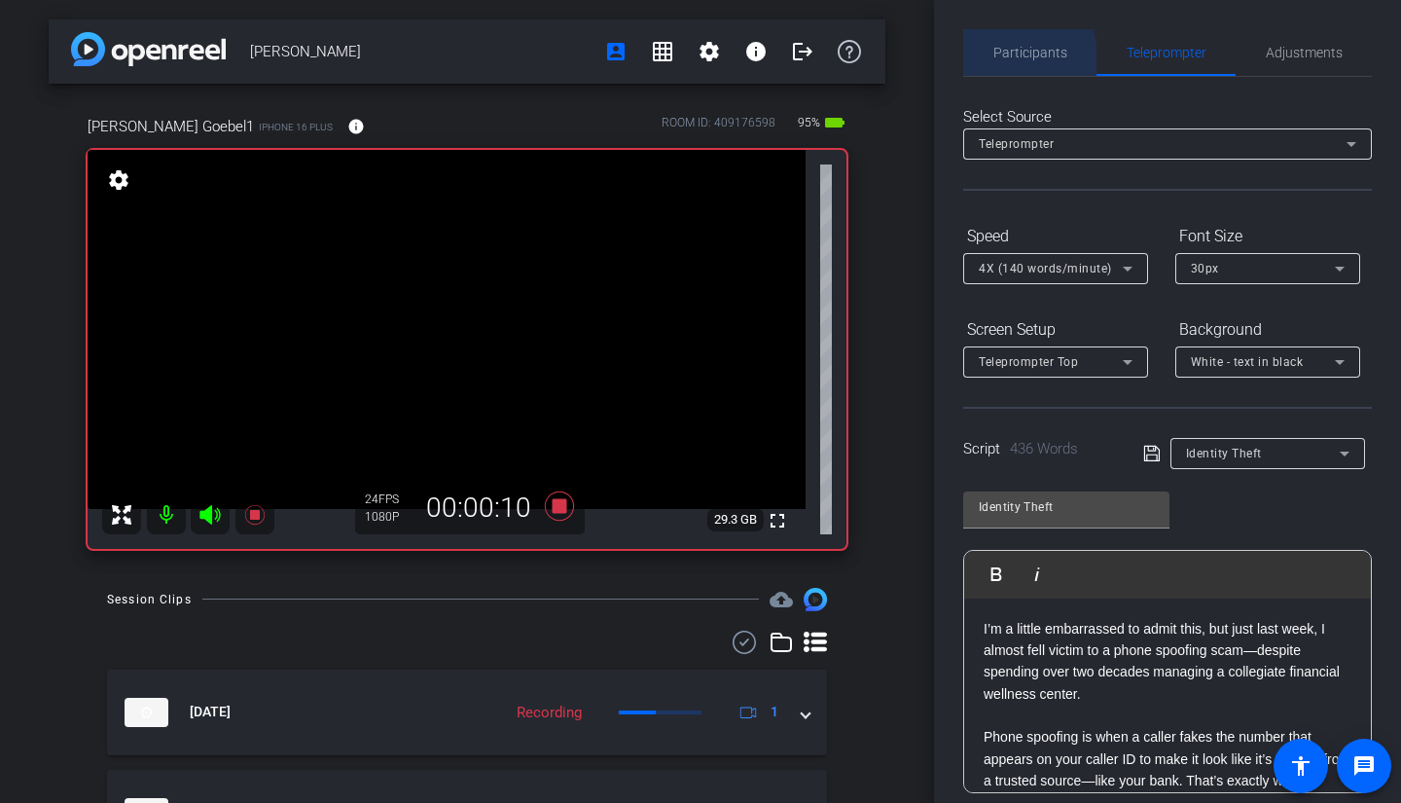
click at [981, 66] on div "Participants" at bounding box center [1030, 52] width 133 height 47
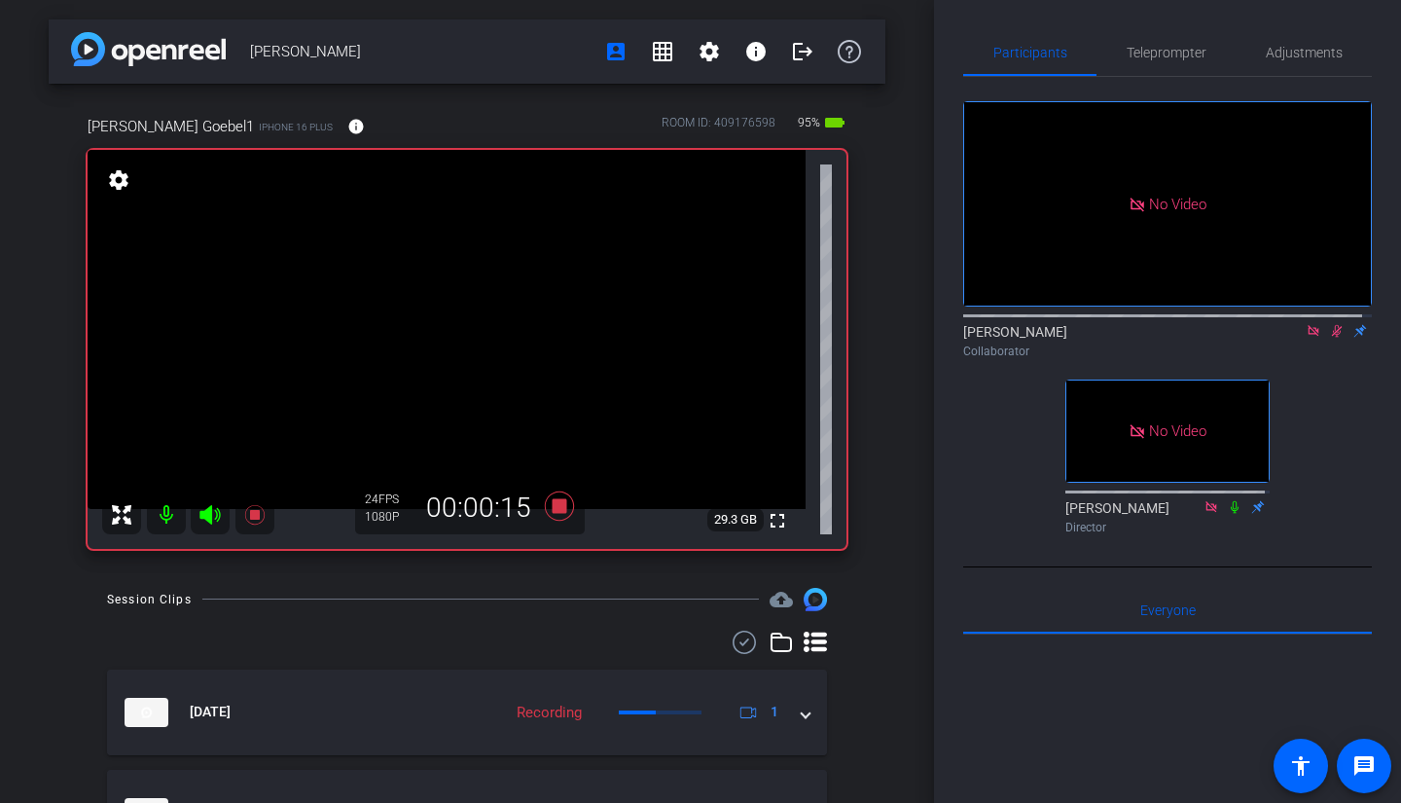
click at [1229, 500] on icon at bounding box center [1235, 507] width 16 height 14
click at [1156, 51] on span "Teleprompter" at bounding box center [1167, 53] width 80 height 14
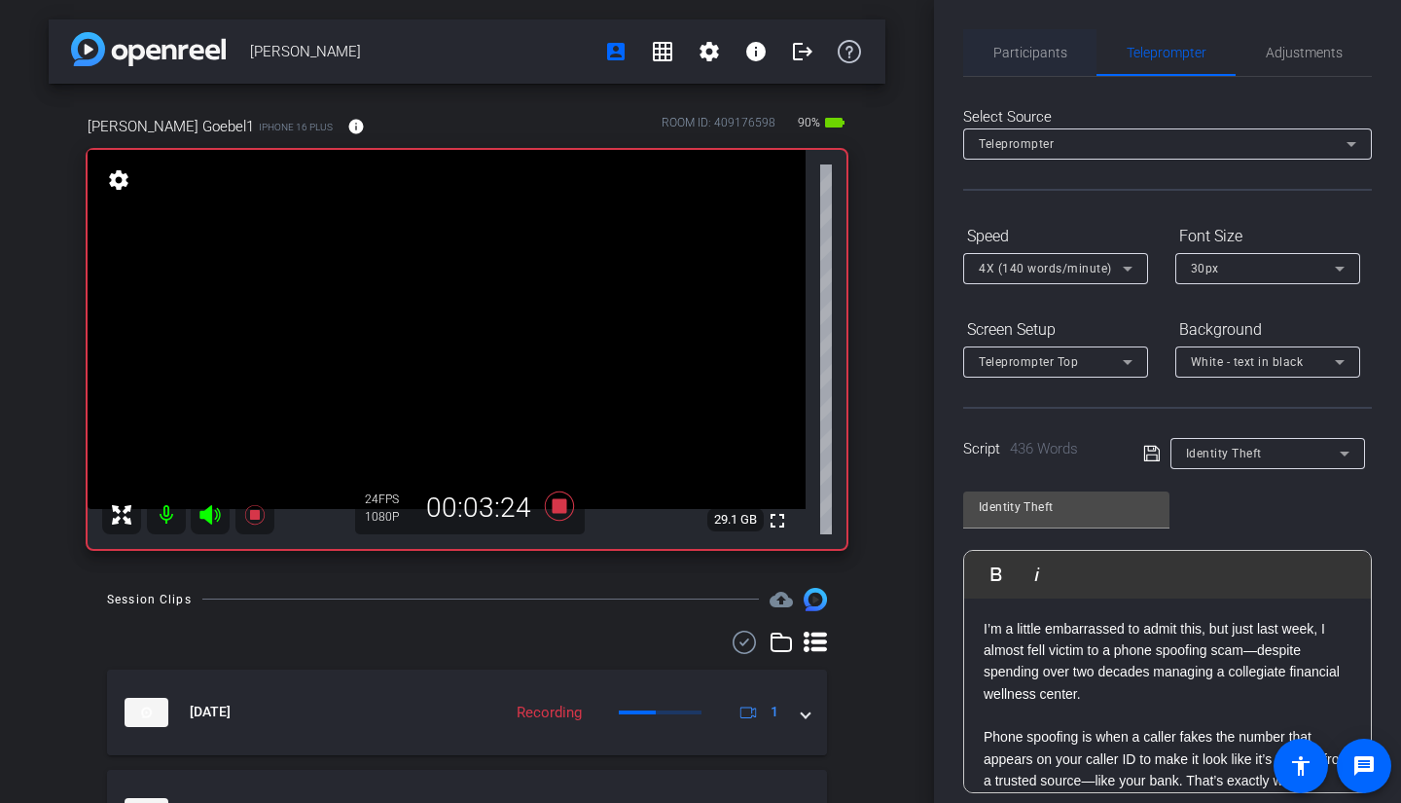
click at [1020, 54] on span "Participants" at bounding box center [1031, 53] width 74 height 14
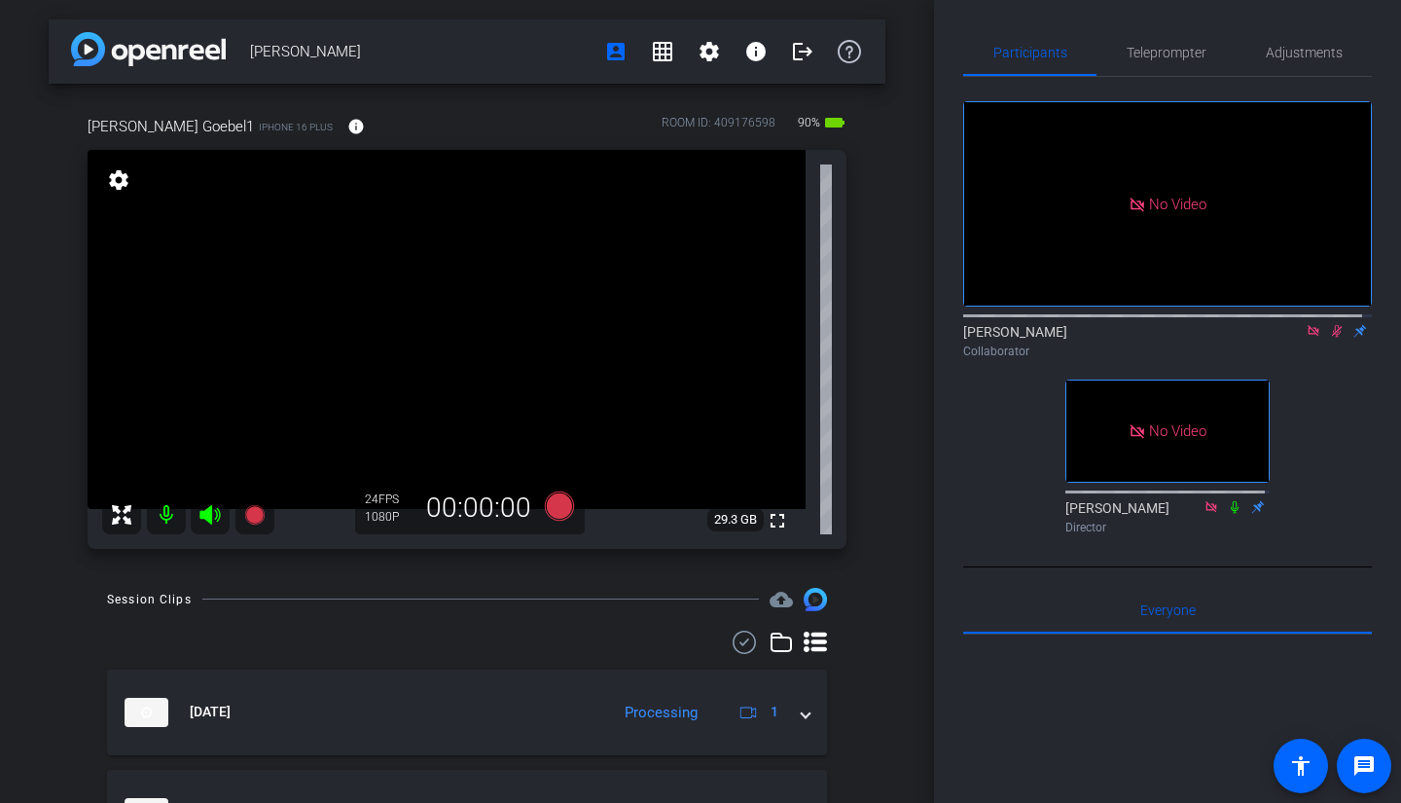
click at [1329, 324] on icon at bounding box center [1337, 331] width 16 height 14
click at [1333, 325] on icon at bounding box center [1337, 331] width 8 height 13
click at [1187, 57] on span "Teleprompter" at bounding box center [1167, 53] width 80 height 14
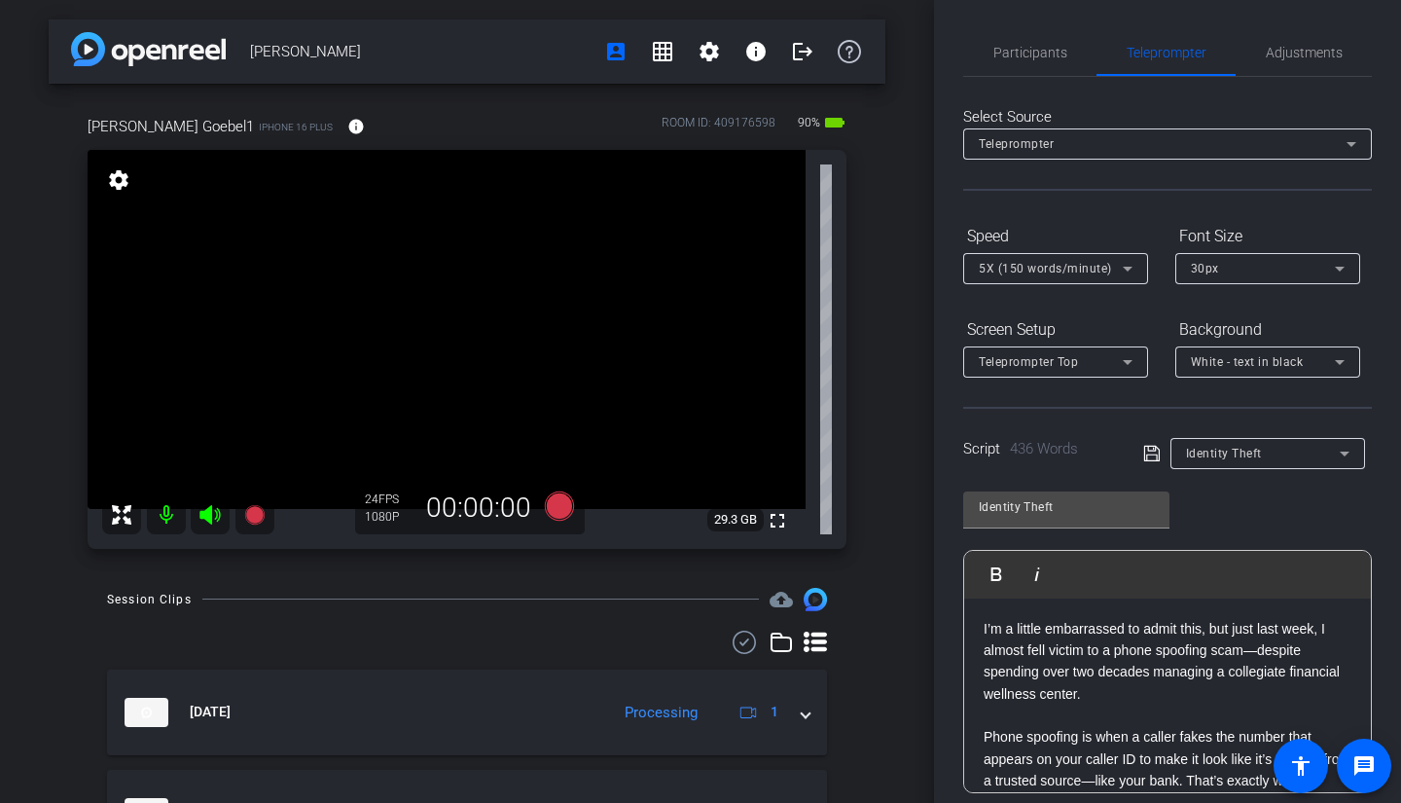
click at [1292, 469] on div at bounding box center [1268, 479] width 195 height 21
click at [1293, 456] on div "Identity Theft" at bounding box center [1263, 453] width 154 height 24
click at [1033, 58] on div at bounding box center [700, 401] width 1401 height 803
click at [1066, 45] on div "Participants" at bounding box center [1030, 52] width 133 height 47
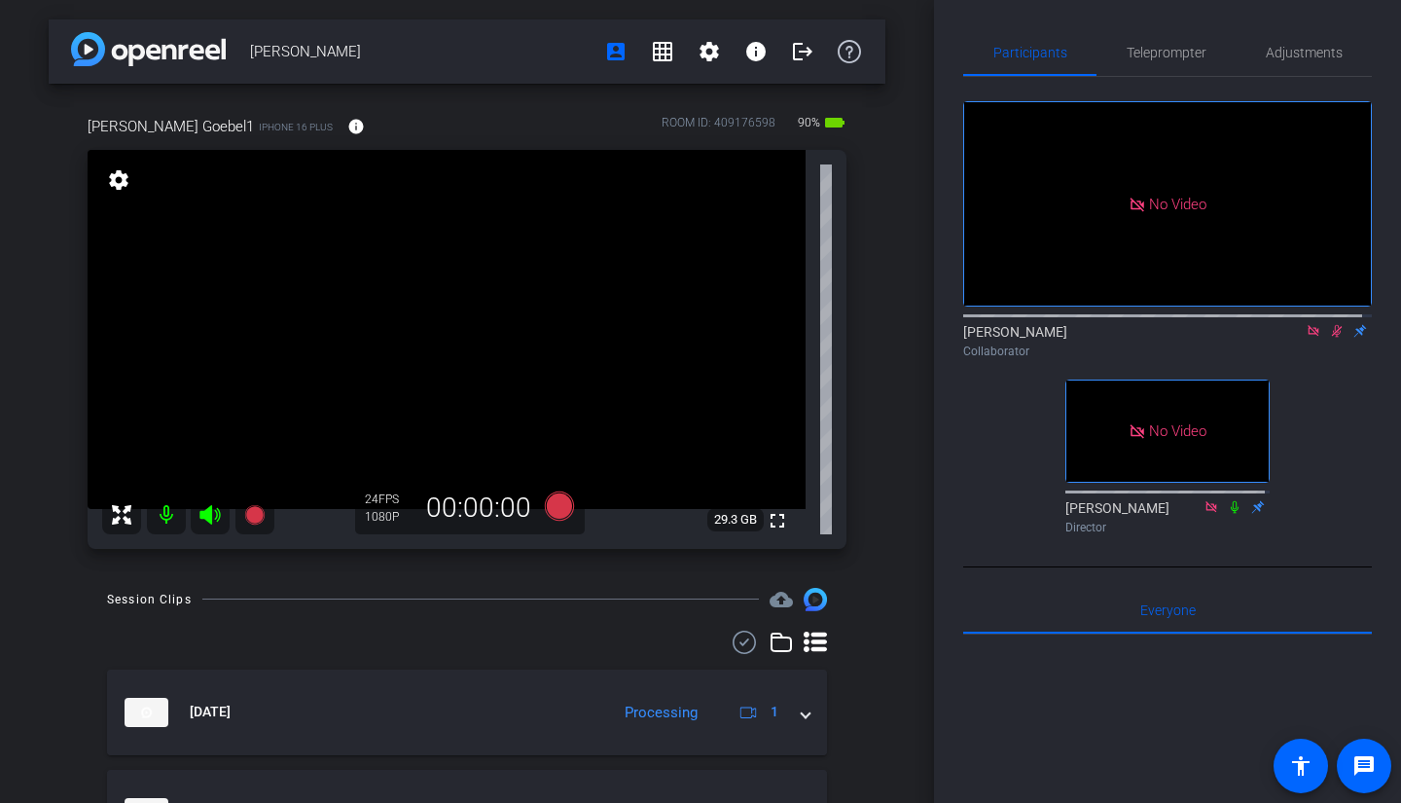
click at [1329, 324] on icon at bounding box center [1337, 331] width 16 height 14
click at [1331, 324] on icon at bounding box center [1337, 331] width 16 height 14
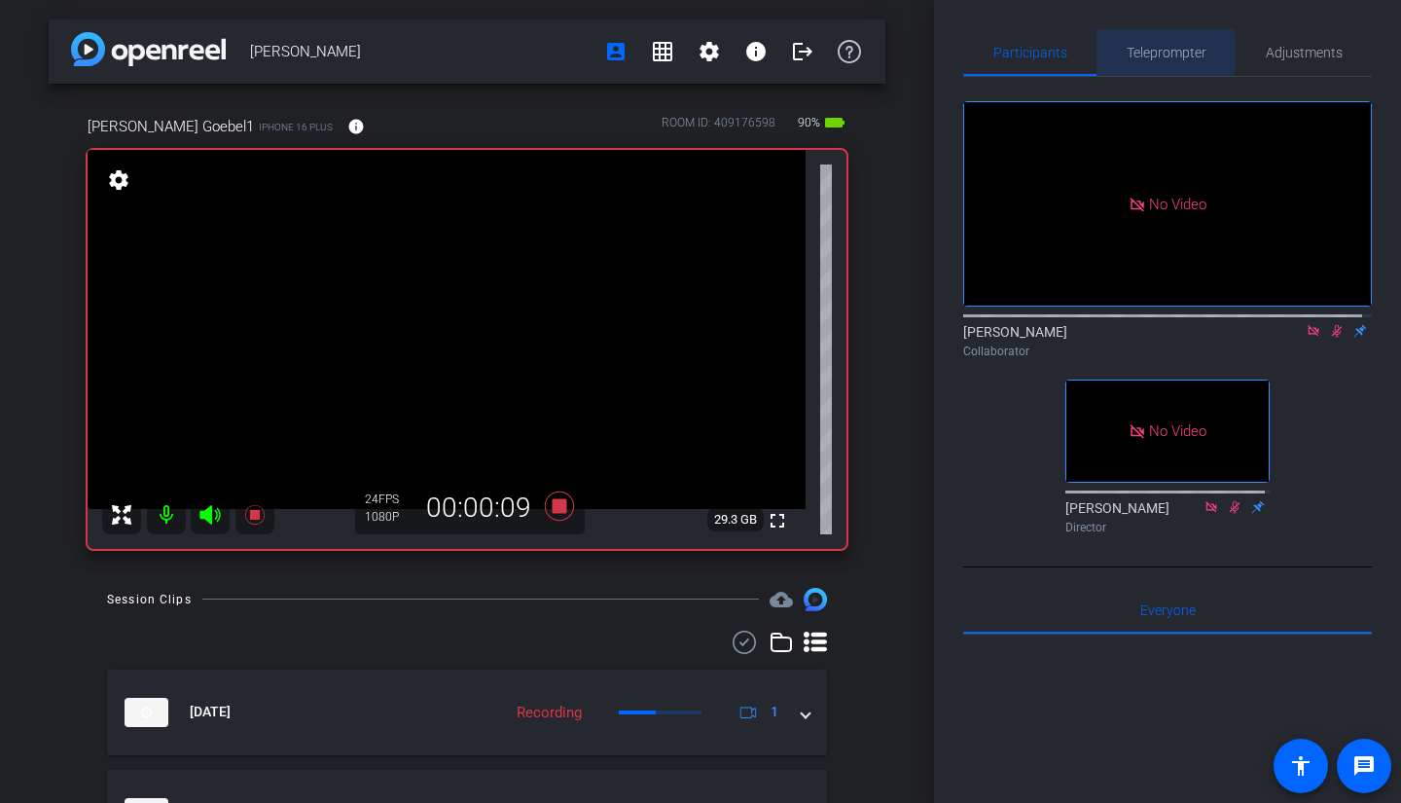
click at [1132, 53] on span "Teleprompter" at bounding box center [1167, 53] width 80 height 14
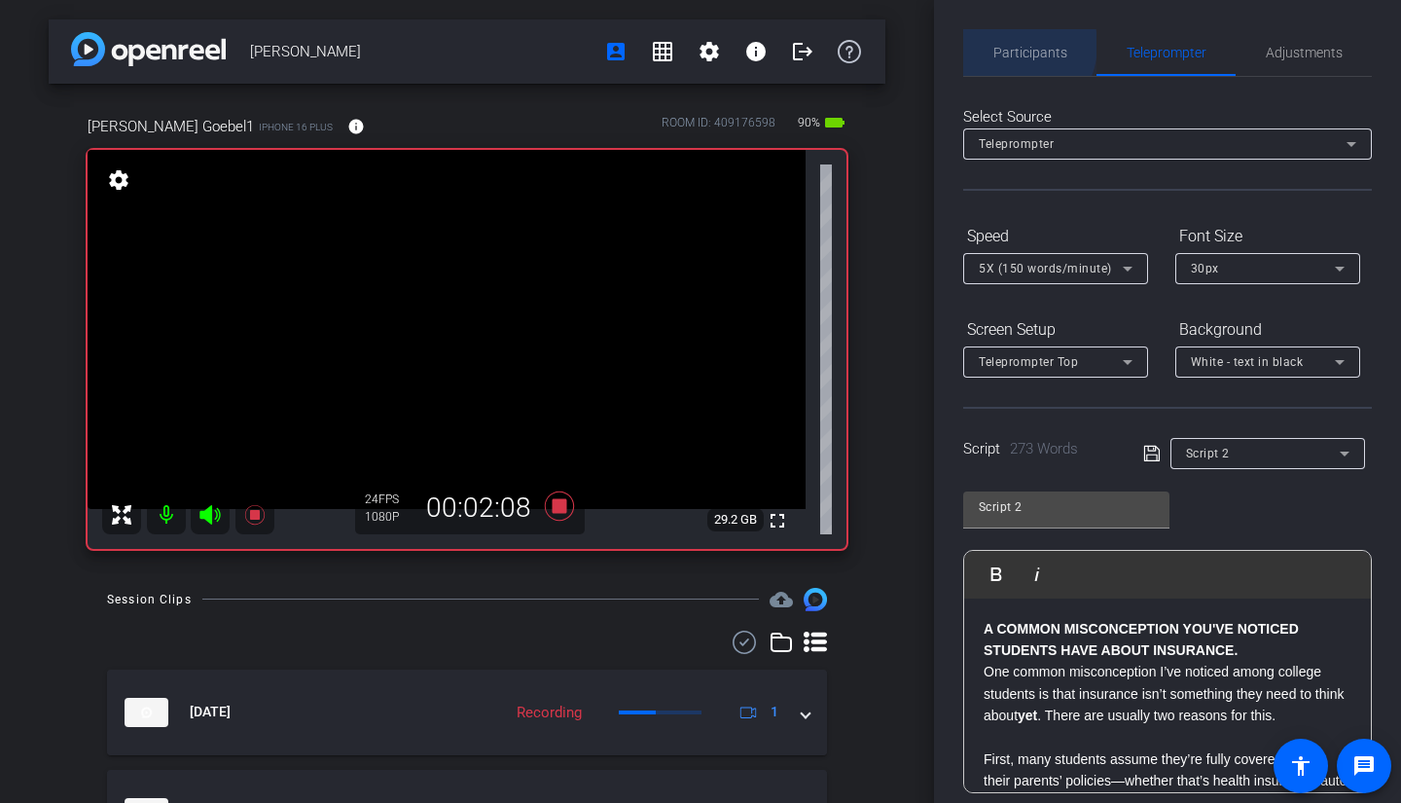
click at [1008, 46] on span "Participants" at bounding box center [1031, 53] width 74 height 14
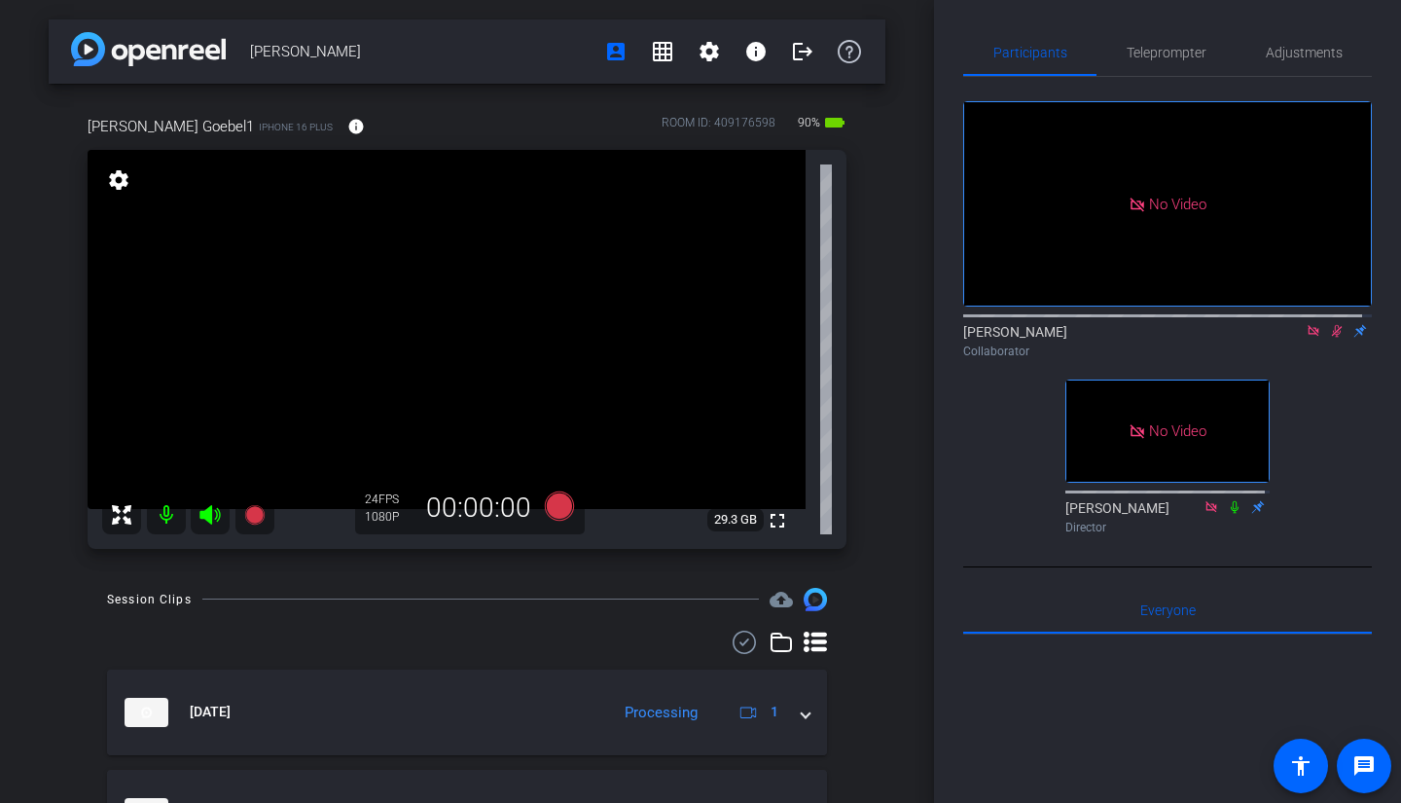
click at [1332, 325] on icon at bounding box center [1337, 331] width 11 height 13
click at [1333, 325] on icon at bounding box center [1337, 331] width 8 height 13
click at [1332, 325] on icon at bounding box center [1337, 331] width 11 height 13
click at [1333, 325] on icon at bounding box center [1337, 331] width 8 height 13
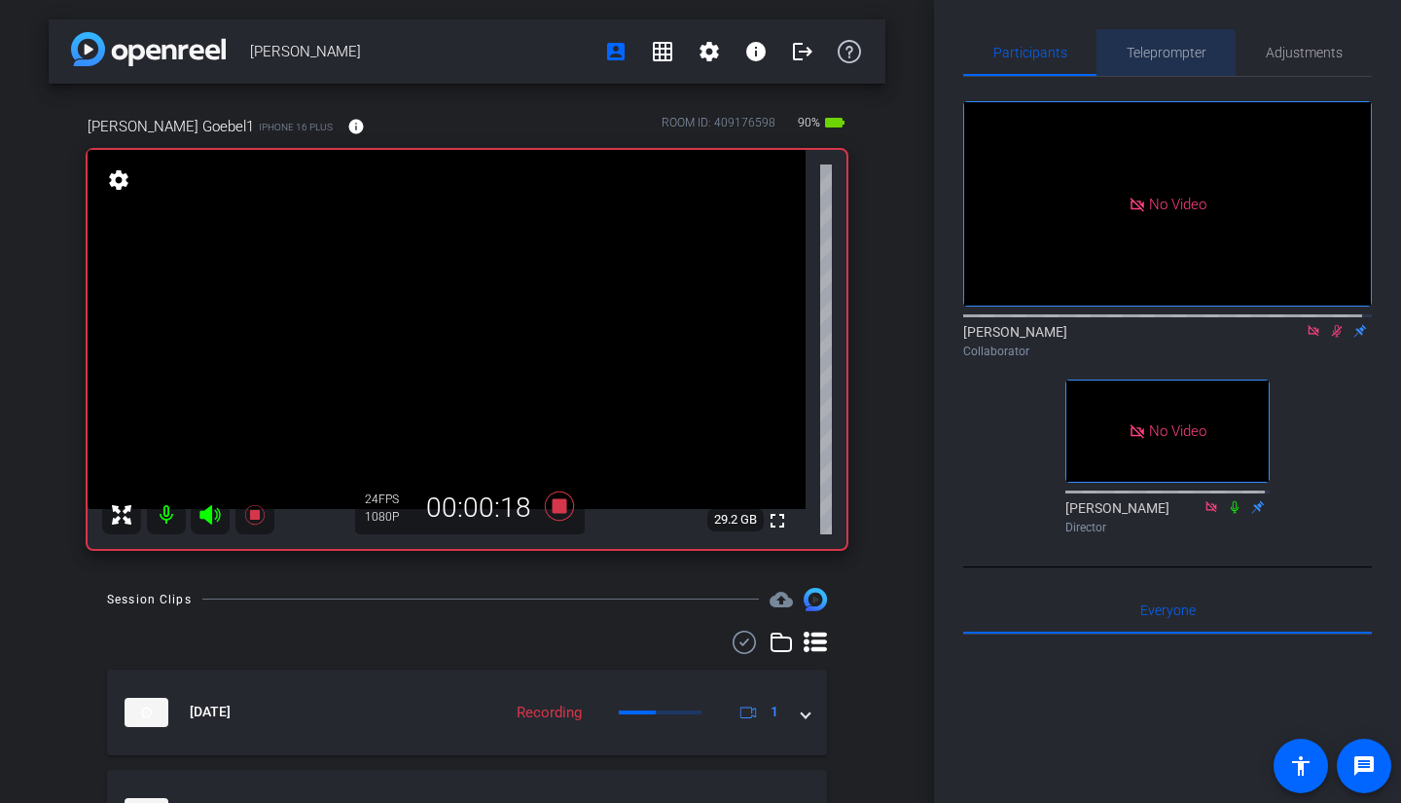
click at [1152, 63] on span "Teleprompter" at bounding box center [1167, 52] width 80 height 47
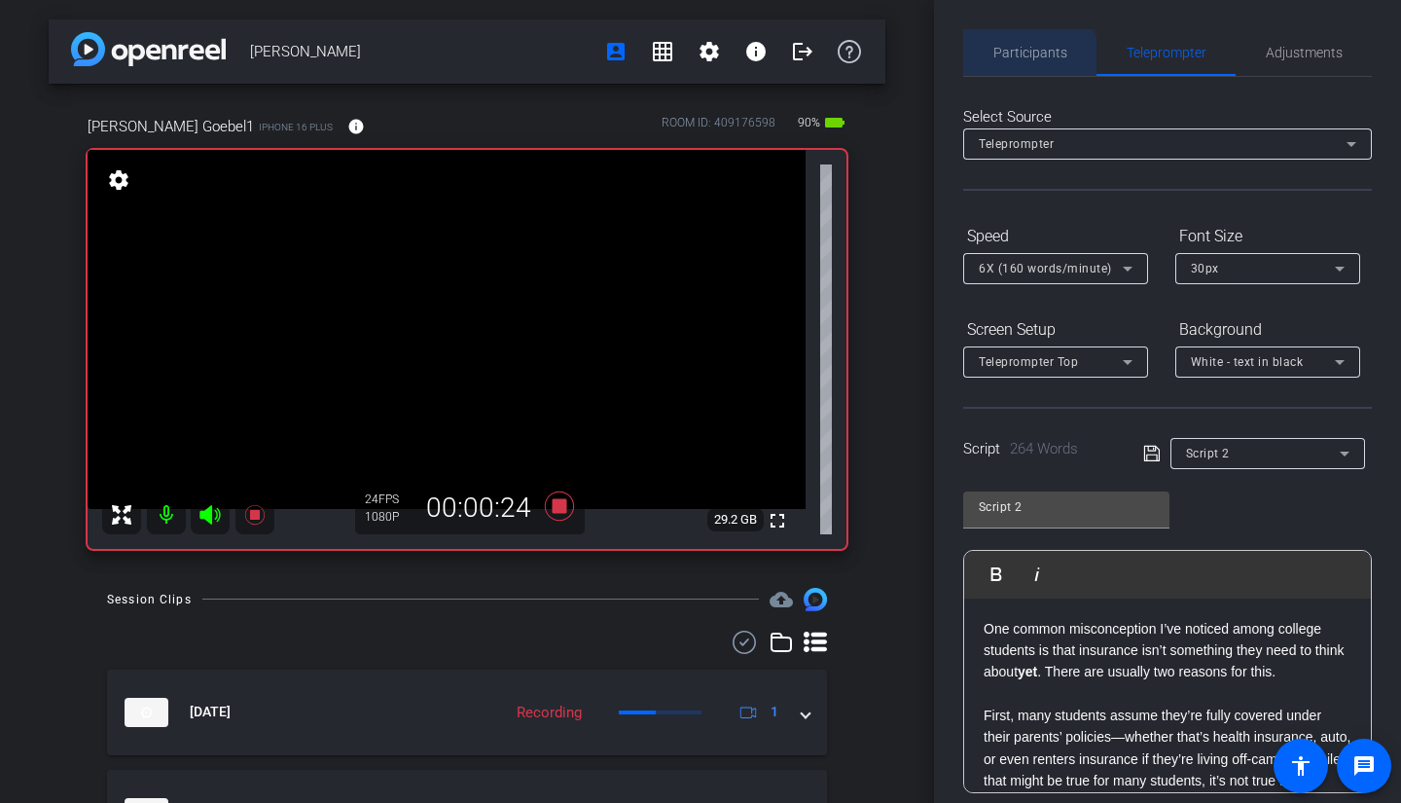
click at [1019, 74] on span "Participants" at bounding box center [1031, 52] width 74 height 47
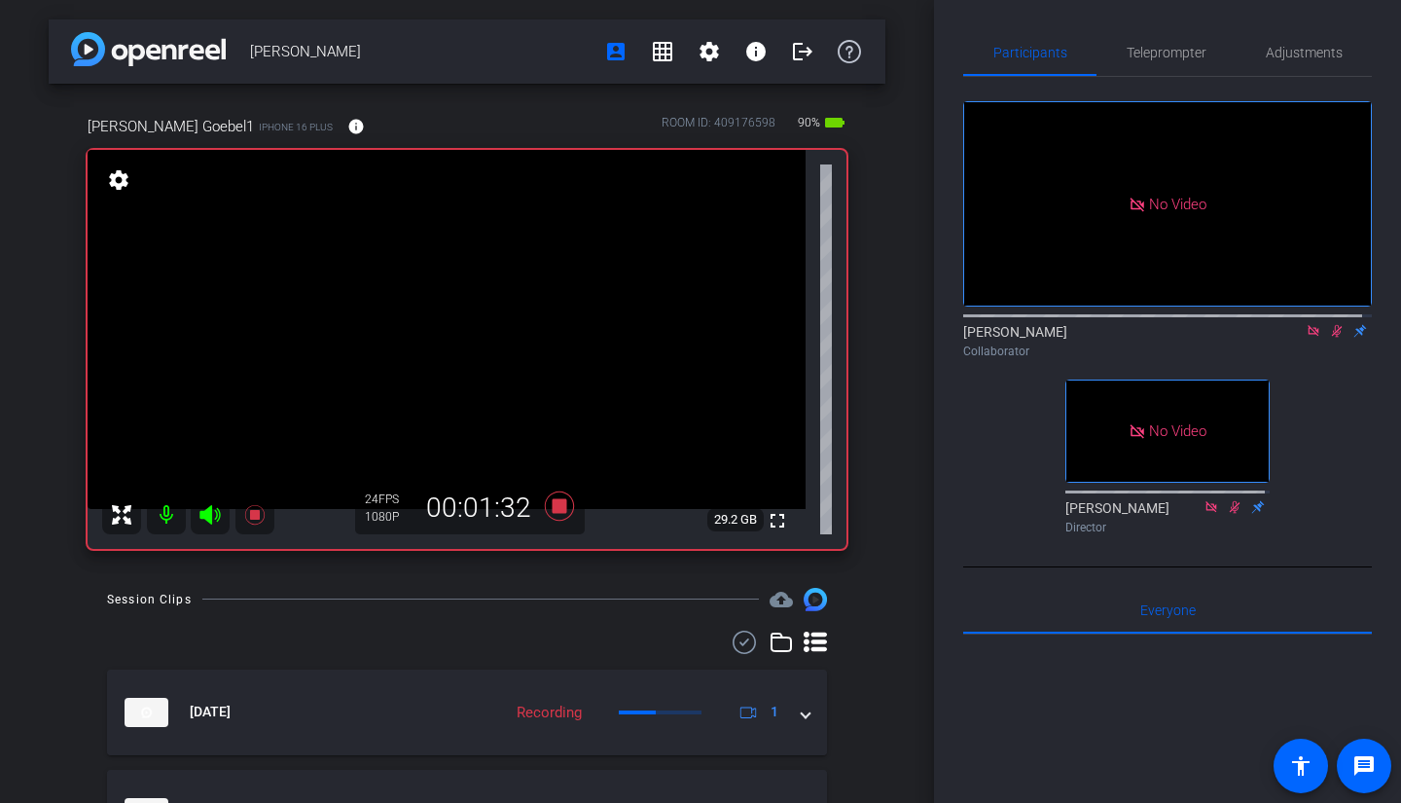
click at [1332, 325] on icon at bounding box center [1337, 331] width 11 height 13
click at [1329, 324] on icon at bounding box center [1337, 331] width 16 height 14
click at [1332, 325] on icon at bounding box center [1337, 331] width 11 height 13
click at [1329, 324] on icon at bounding box center [1337, 331] width 16 height 14
click at [1180, 61] on span "Teleprompter" at bounding box center [1167, 52] width 80 height 47
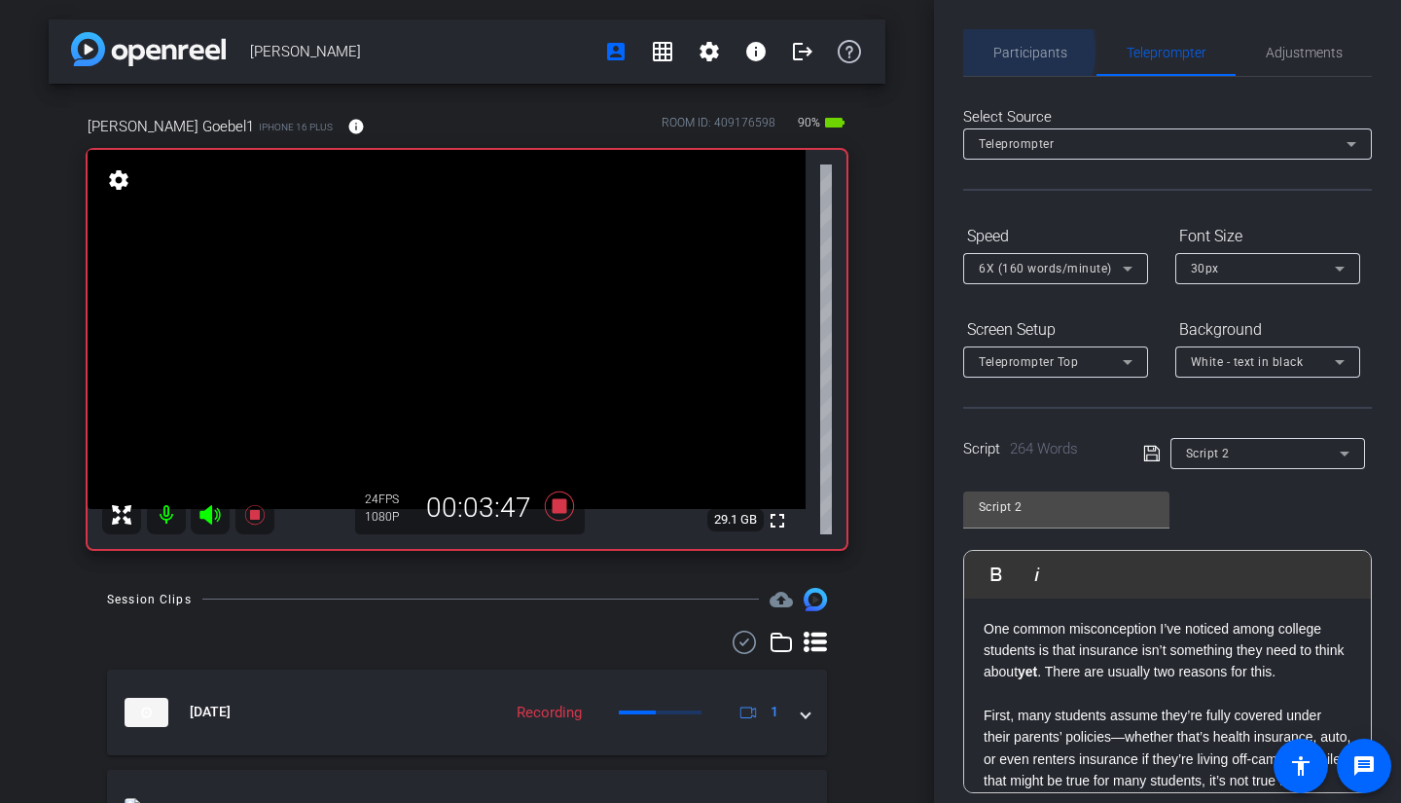
click at [1002, 51] on span "Participants" at bounding box center [1031, 53] width 74 height 14
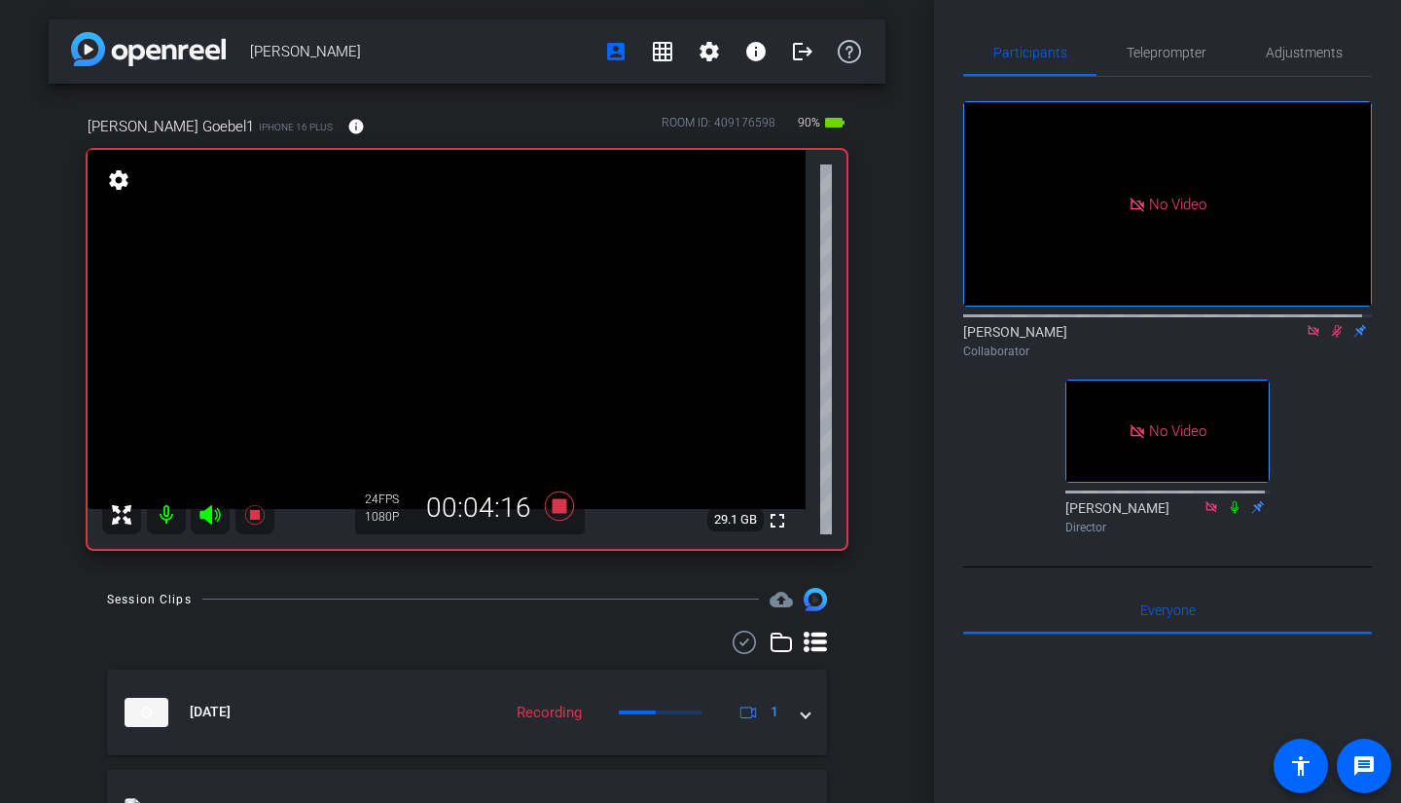
click at [1329, 324] on icon at bounding box center [1337, 331] width 16 height 14
click at [1333, 325] on icon at bounding box center [1337, 331] width 8 height 13
click at [1332, 325] on icon at bounding box center [1337, 331] width 11 height 13
click at [1329, 324] on icon at bounding box center [1337, 331] width 16 height 14
click at [1168, 52] on span "Teleprompter" at bounding box center [1167, 53] width 80 height 14
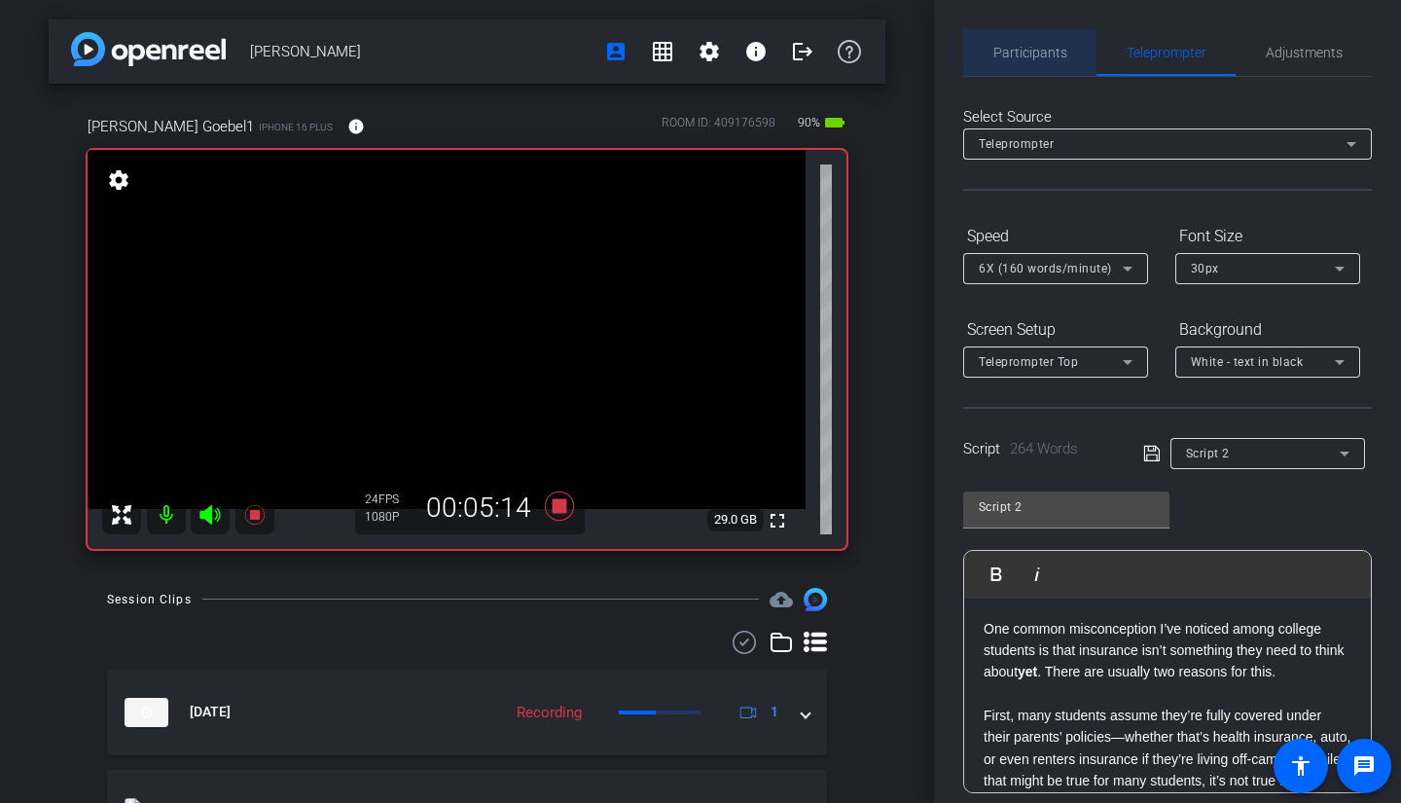
click at [1040, 58] on span "Participants" at bounding box center [1031, 53] width 74 height 14
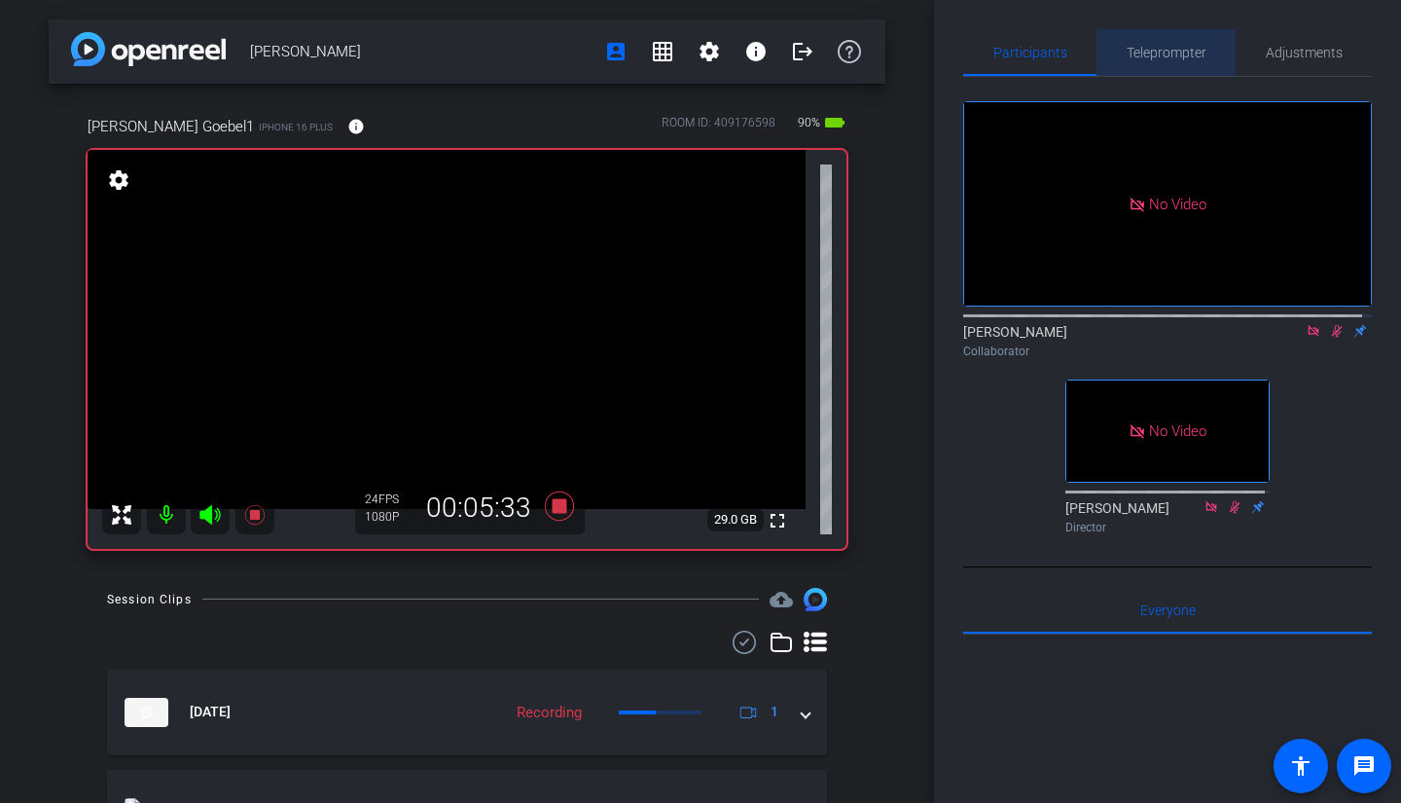
click at [1167, 48] on span "Teleprompter" at bounding box center [1167, 53] width 80 height 14
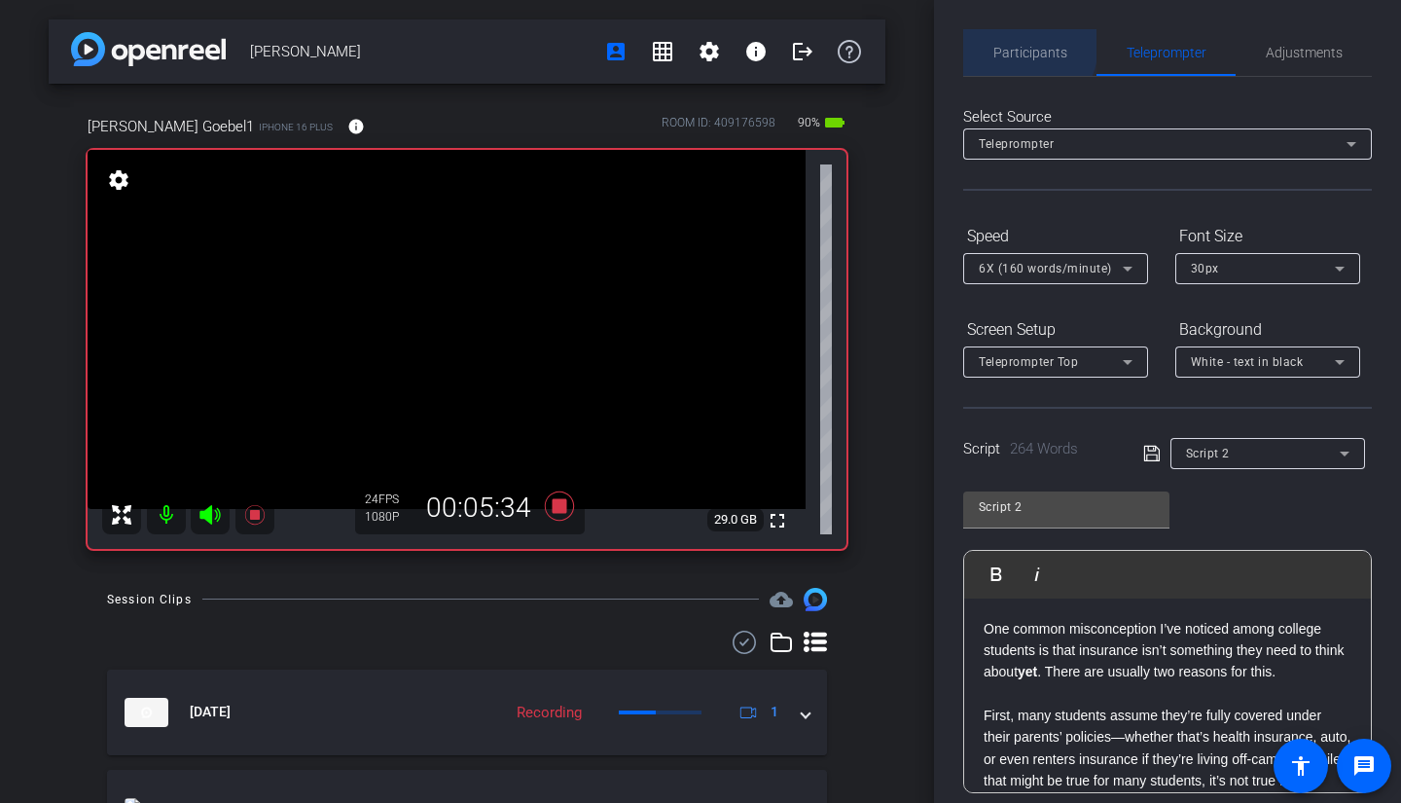
click at [1016, 46] on span "Participants" at bounding box center [1031, 53] width 74 height 14
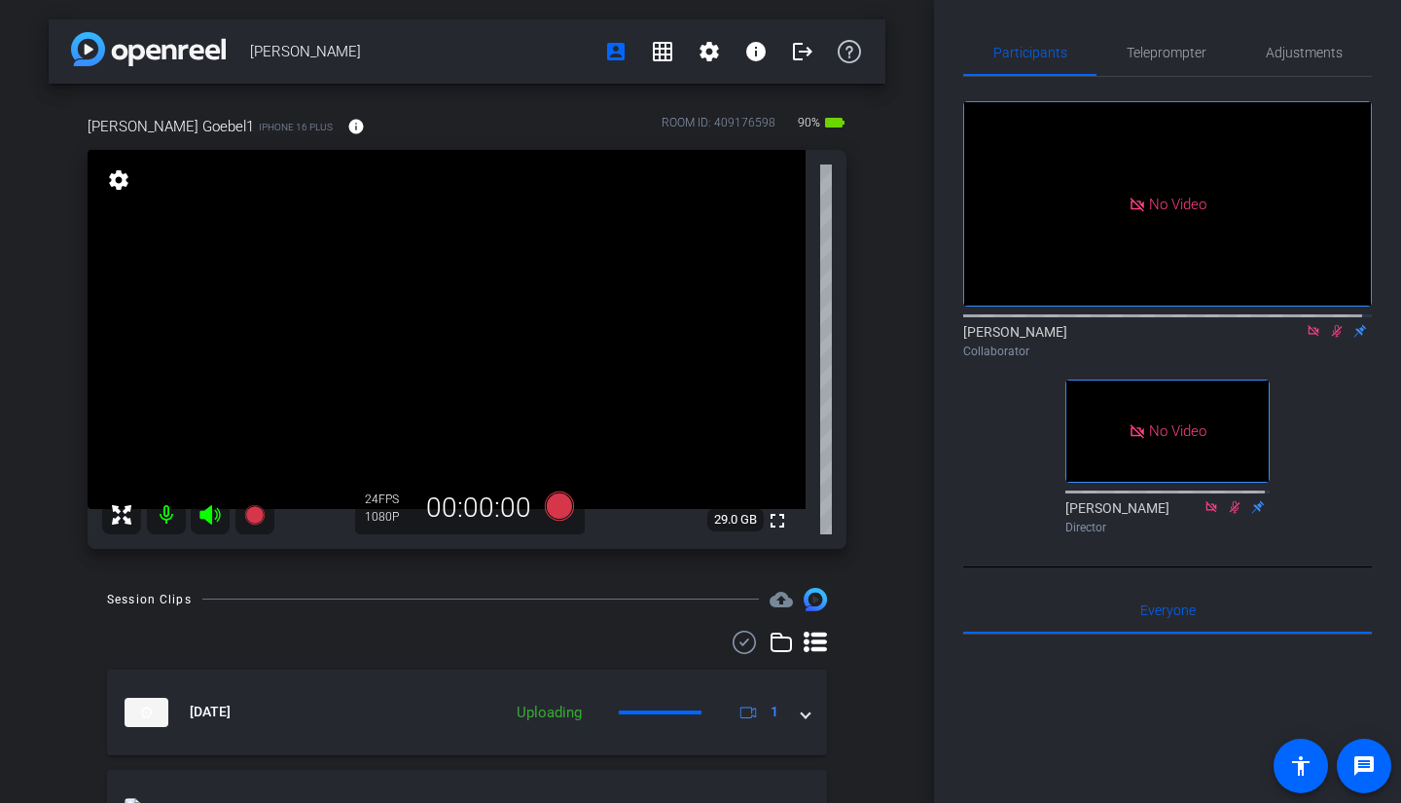
click at [1330, 324] on icon at bounding box center [1337, 331] width 16 height 14
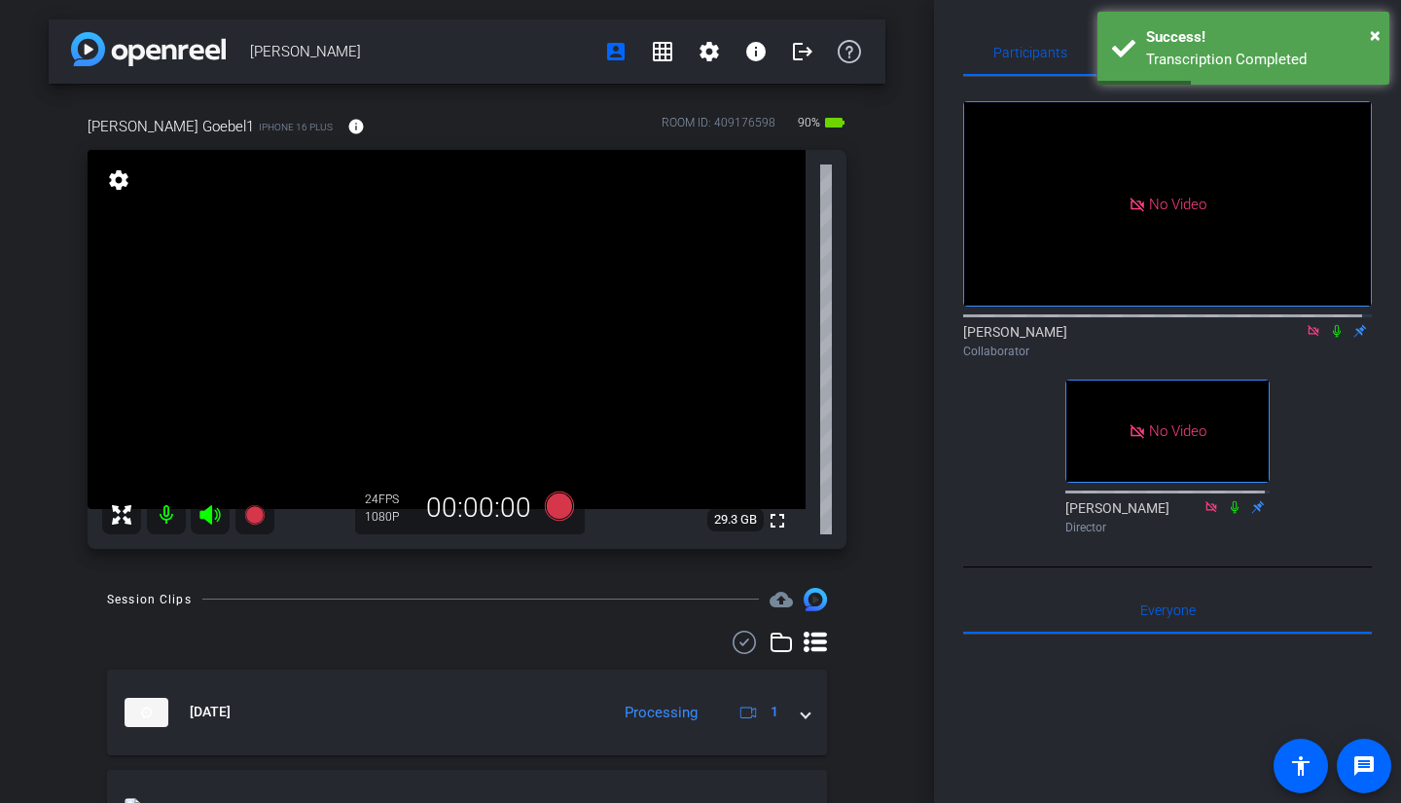
click at [1333, 325] on icon at bounding box center [1337, 331] width 8 height 13
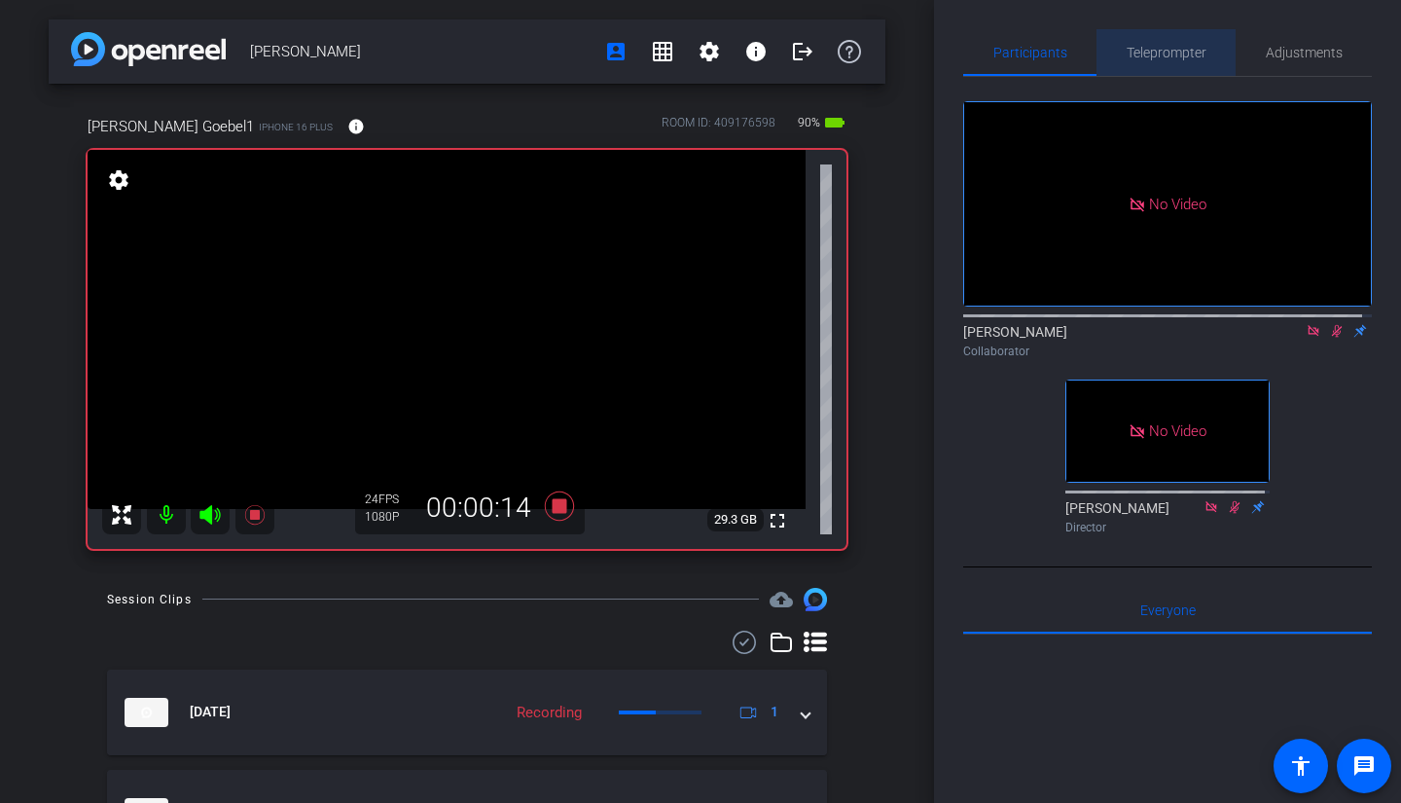
click at [1191, 49] on span "Teleprompter" at bounding box center [1167, 53] width 80 height 14
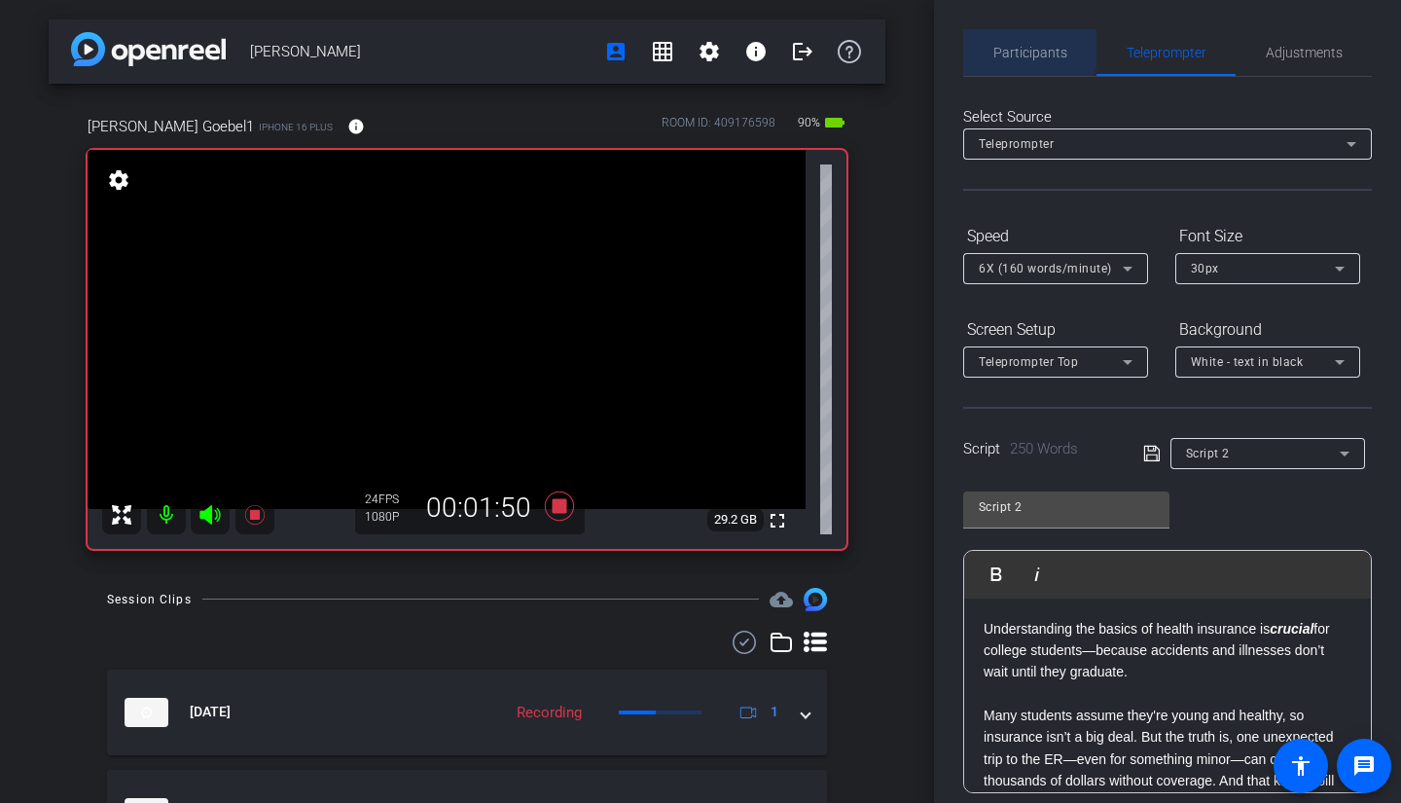
click at [1013, 37] on span "Participants" at bounding box center [1031, 52] width 74 height 47
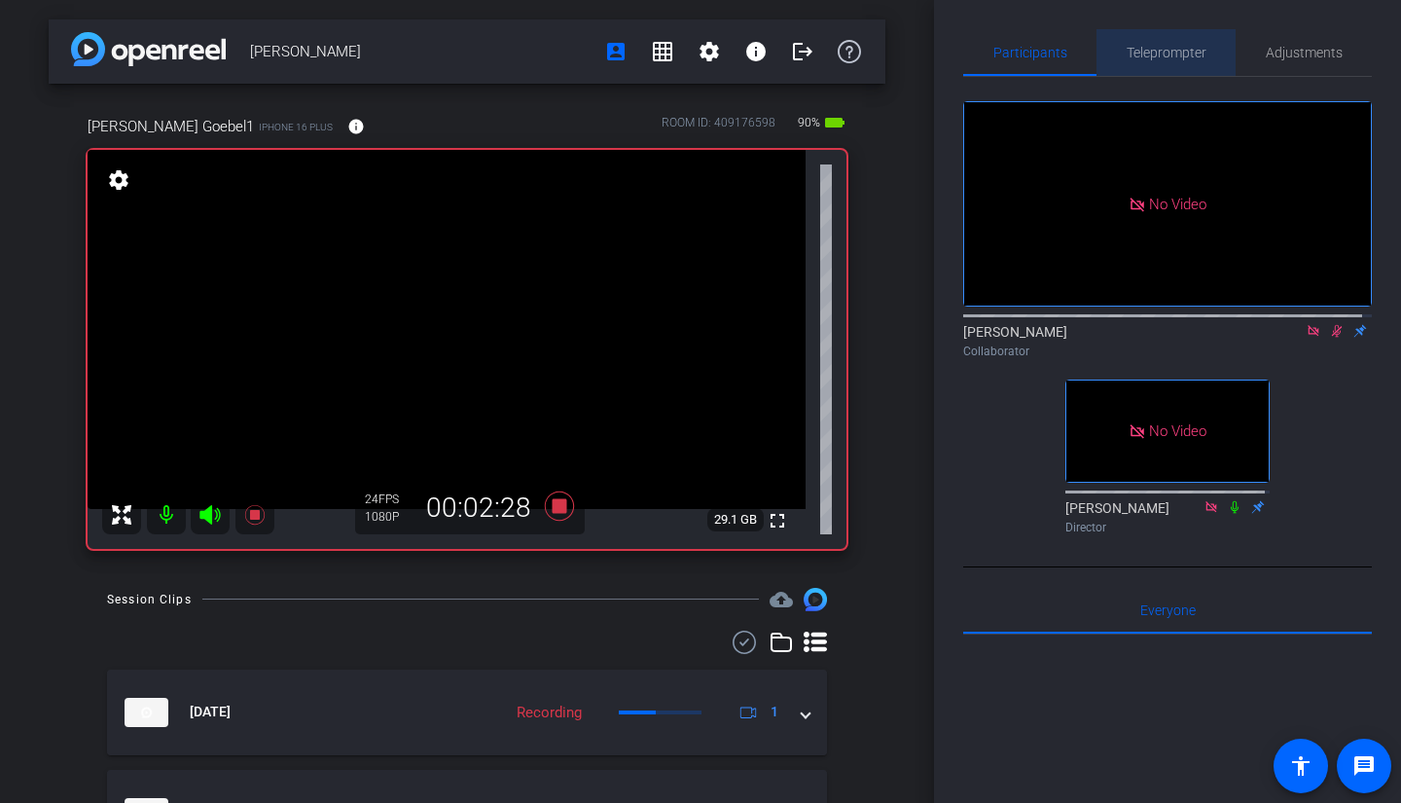
click at [1176, 37] on span "Teleprompter" at bounding box center [1167, 52] width 80 height 47
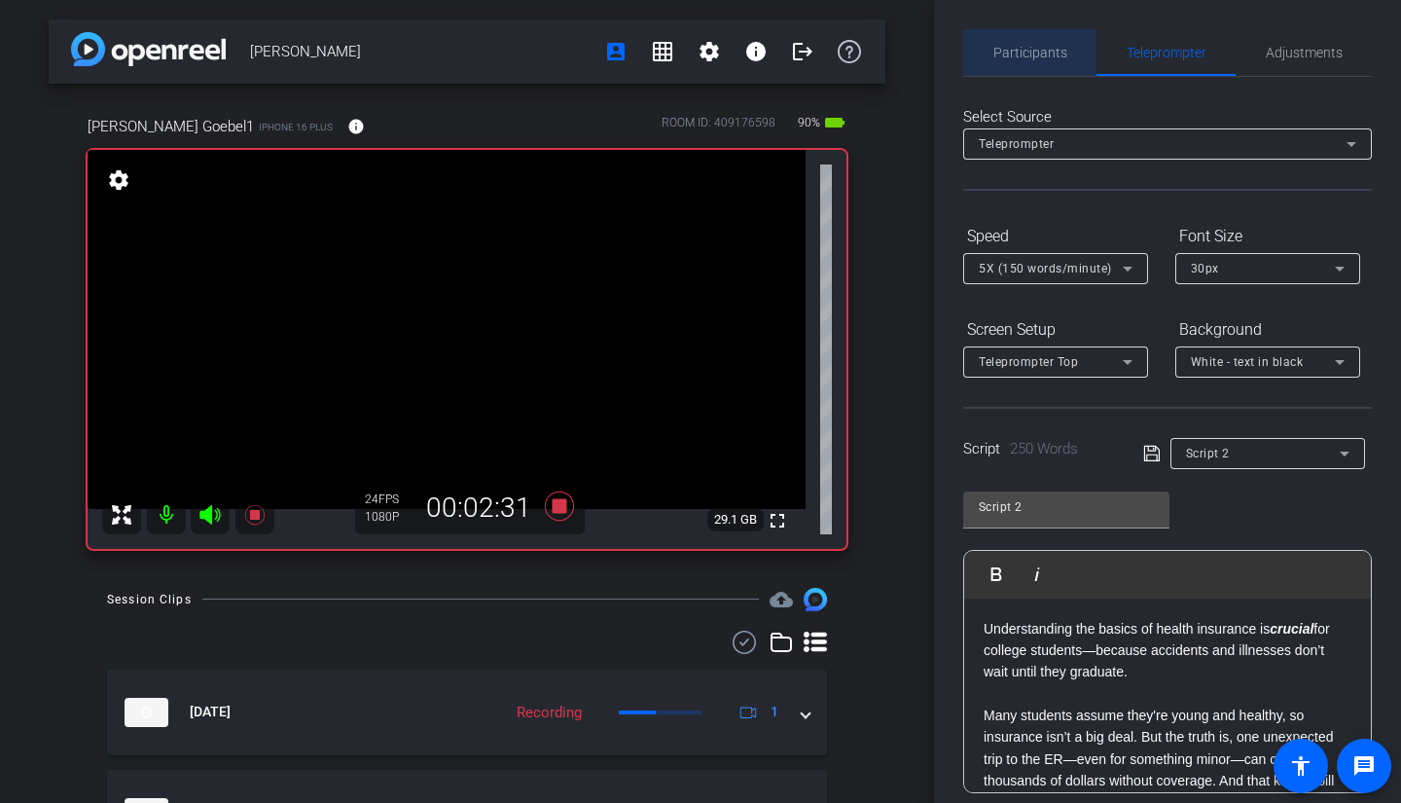
click at [1032, 46] on span "Participants" at bounding box center [1031, 53] width 74 height 14
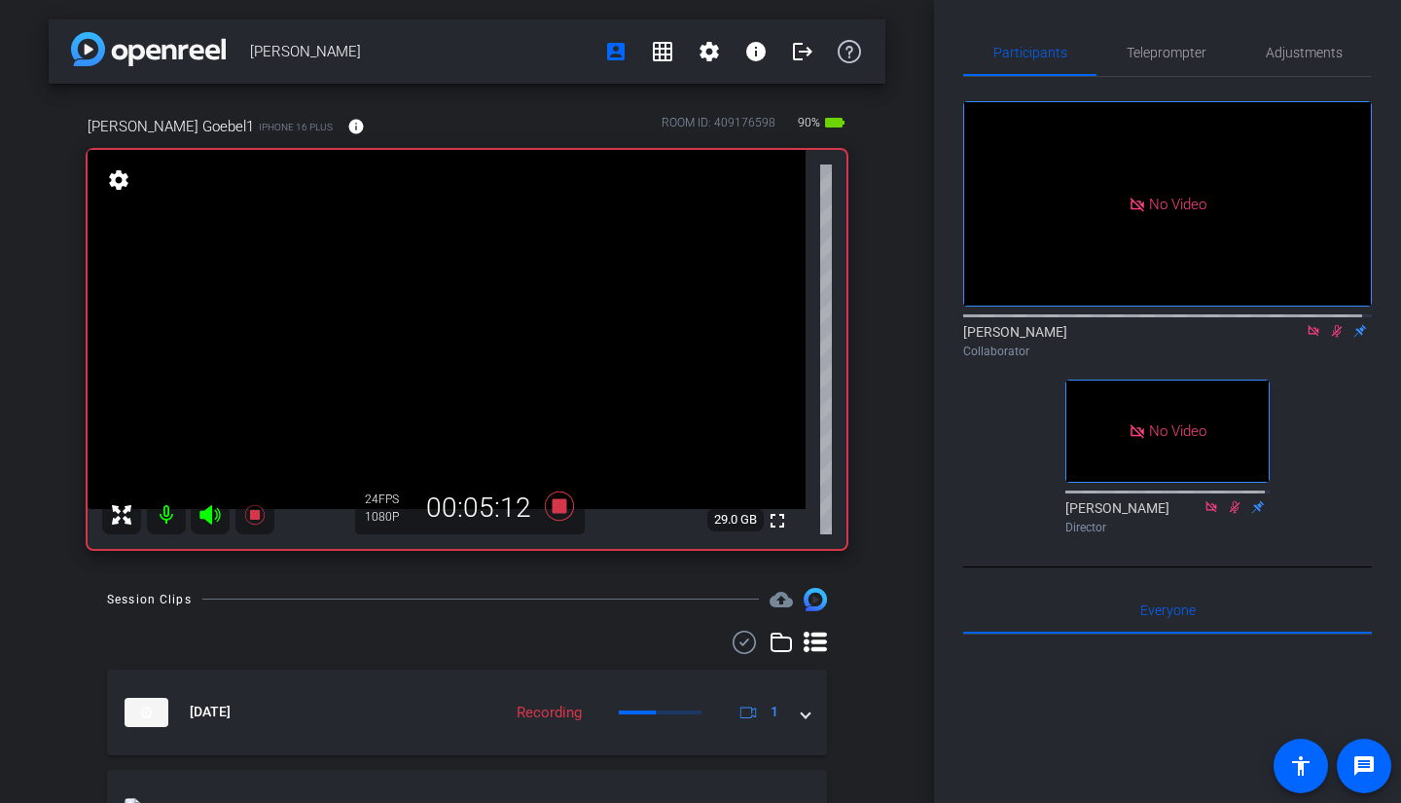
click at [1329, 324] on icon at bounding box center [1337, 331] width 16 height 14
click at [1333, 325] on icon at bounding box center [1337, 331] width 8 height 13
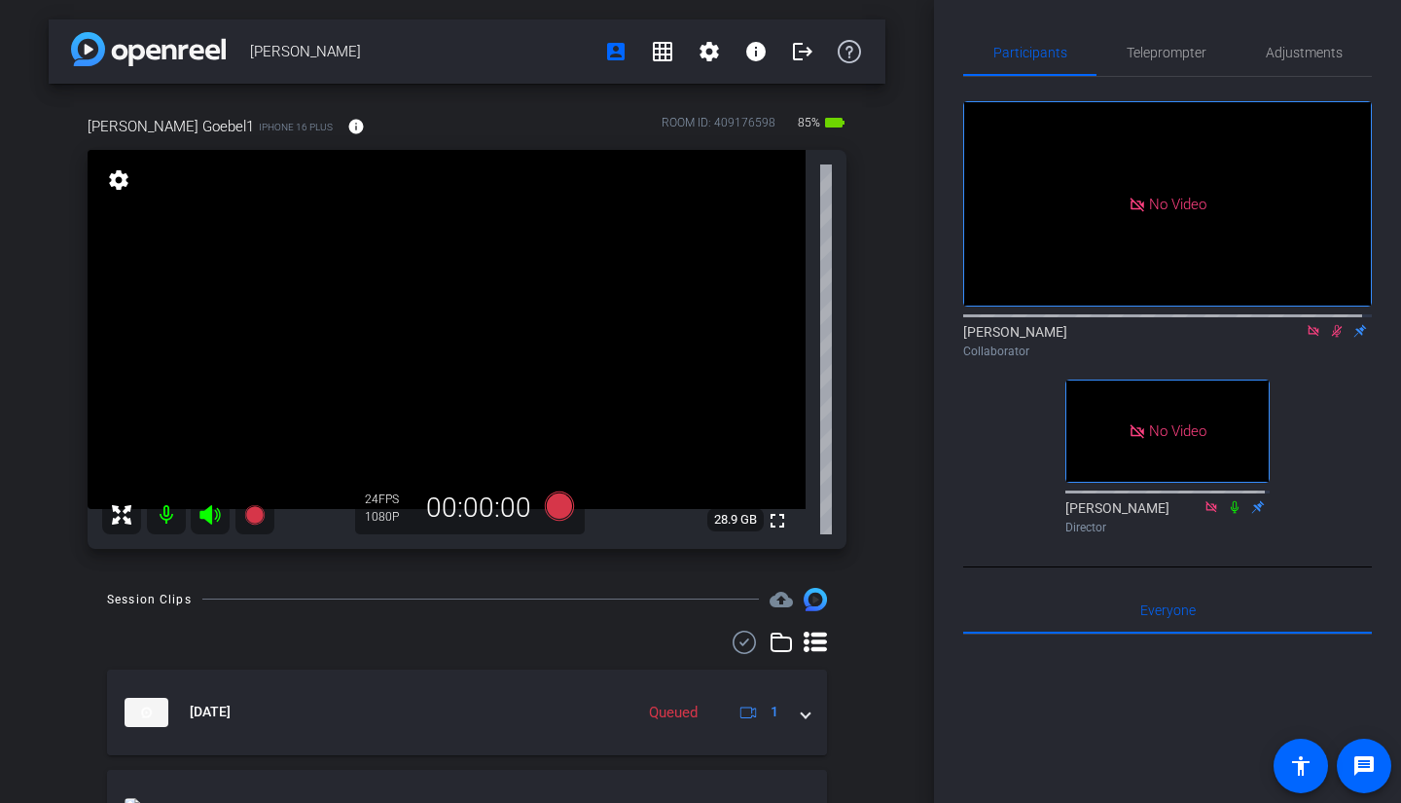
click at [1332, 325] on icon at bounding box center [1337, 331] width 11 height 13
click at [1329, 324] on icon at bounding box center [1337, 331] width 16 height 14
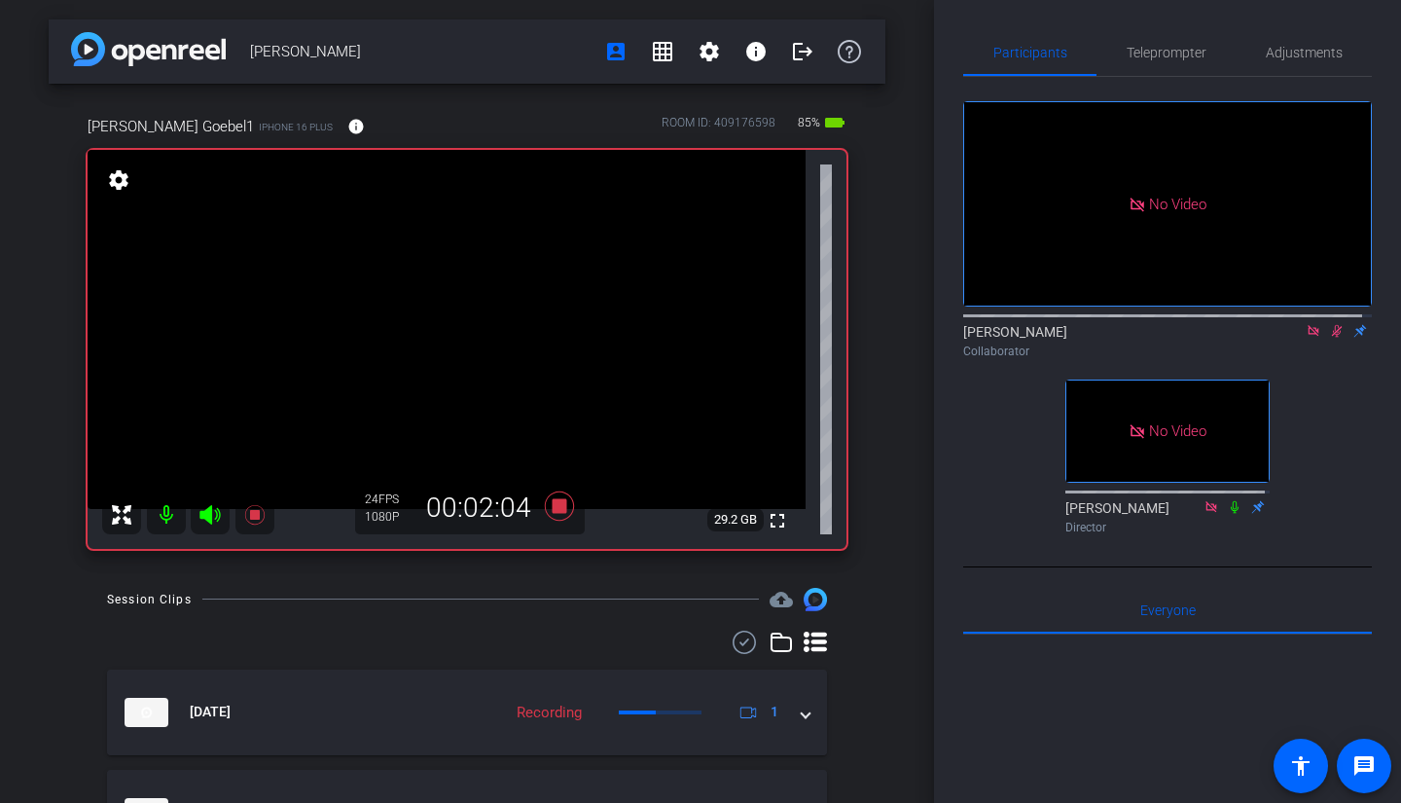
click at [1329, 324] on icon at bounding box center [1337, 331] width 16 height 14
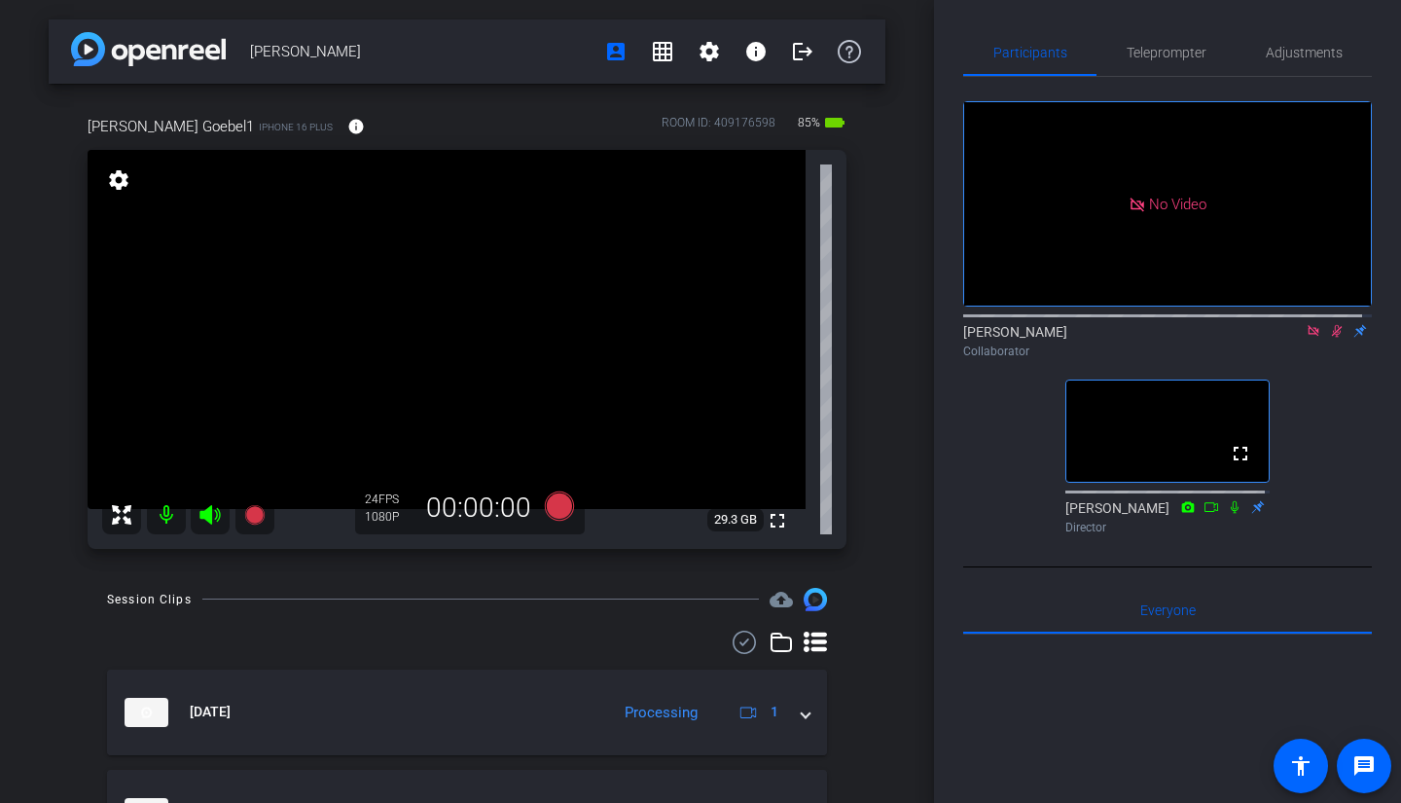
click at [1308, 325] on icon at bounding box center [1313, 330] width 11 height 11
click at [1307, 338] on icon at bounding box center [1314, 331] width 16 height 14
